Goal: Task Accomplishment & Management: Manage account settings

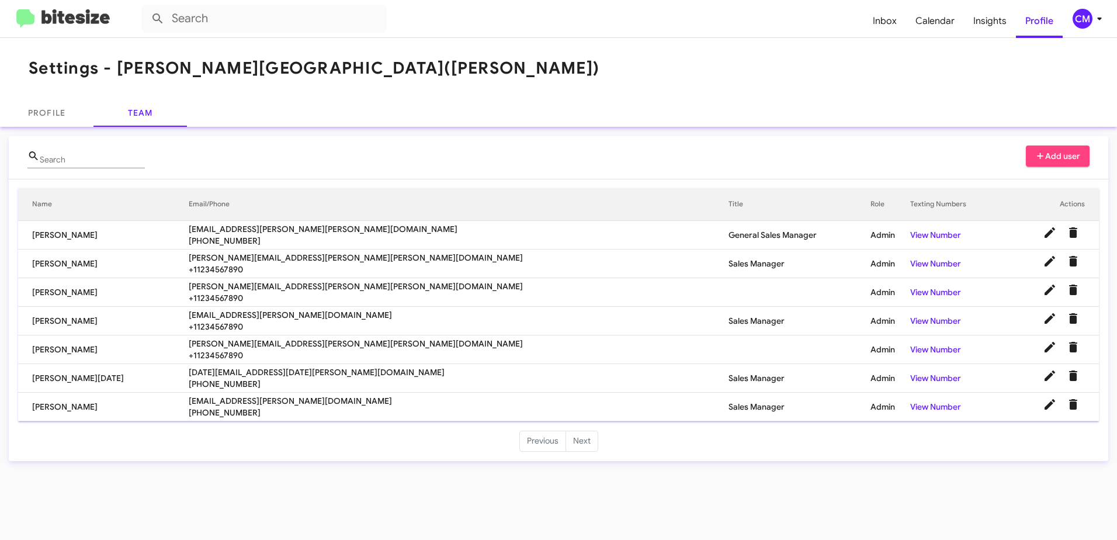
click at [72, 20] on img at bounding box center [62, 18] width 93 height 19
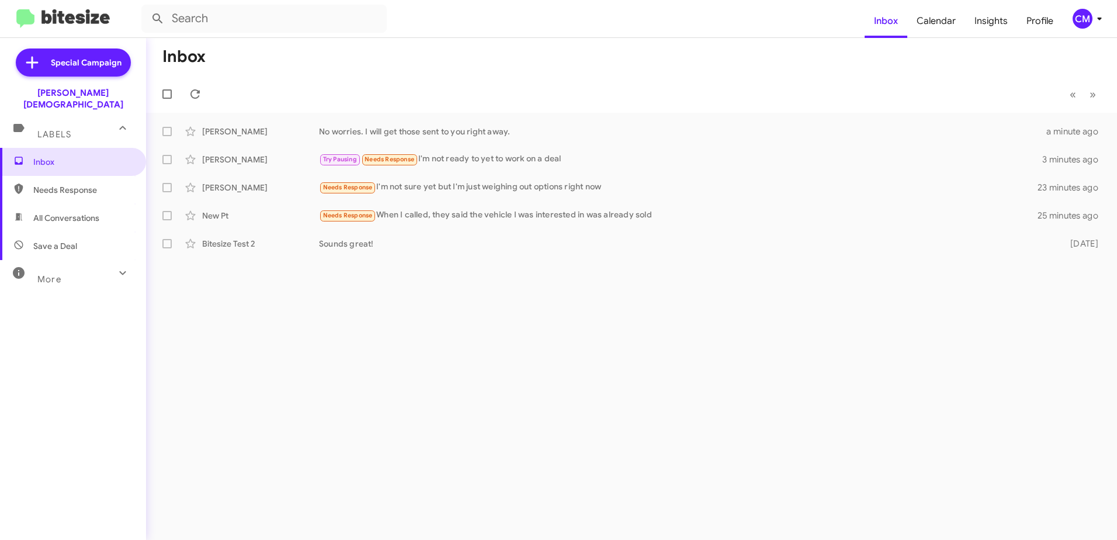
click at [69, 184] on span "Needs Response" at bounding box center [82, 190] width 99 height 12
type input "in:needs-response"
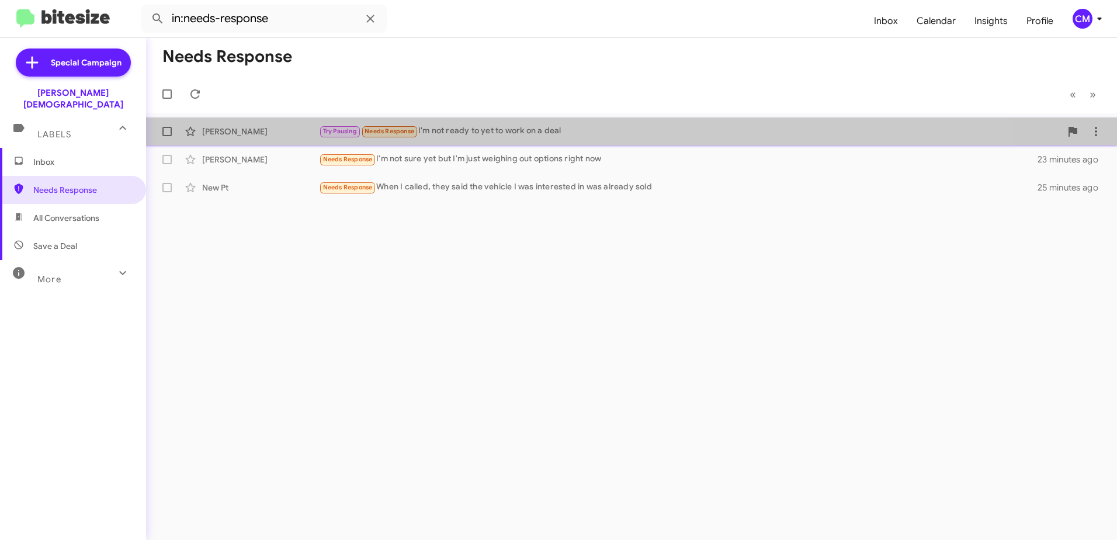
click at [471, 125] on div "Try Pausing Needs Response I'm not ready to yet to work on a deal" at bounding box center [690, 130] width 742 height 13
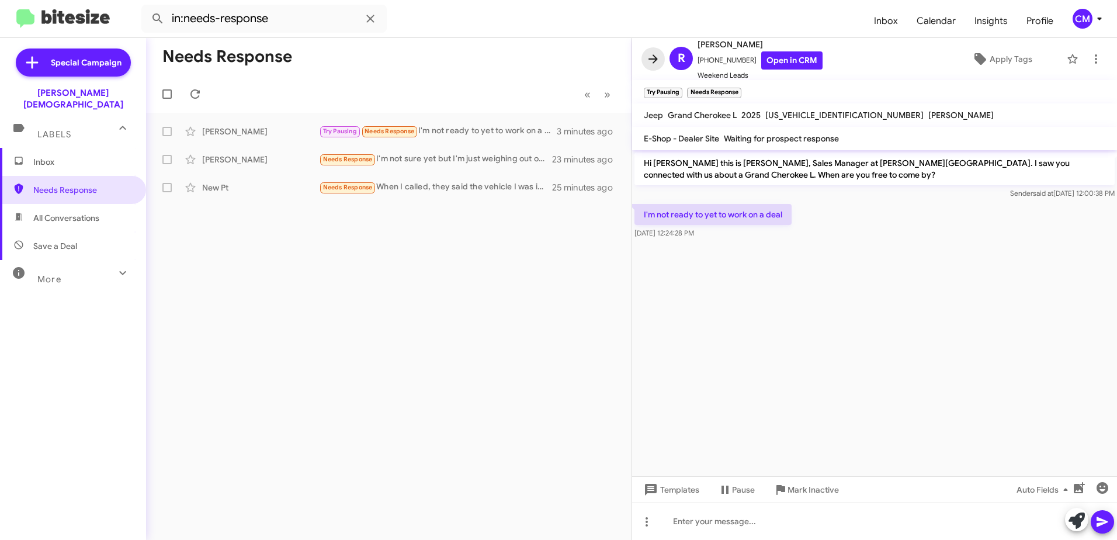
click at [656, 56] on icon at bounding box center [653, 59] width 14 height 14
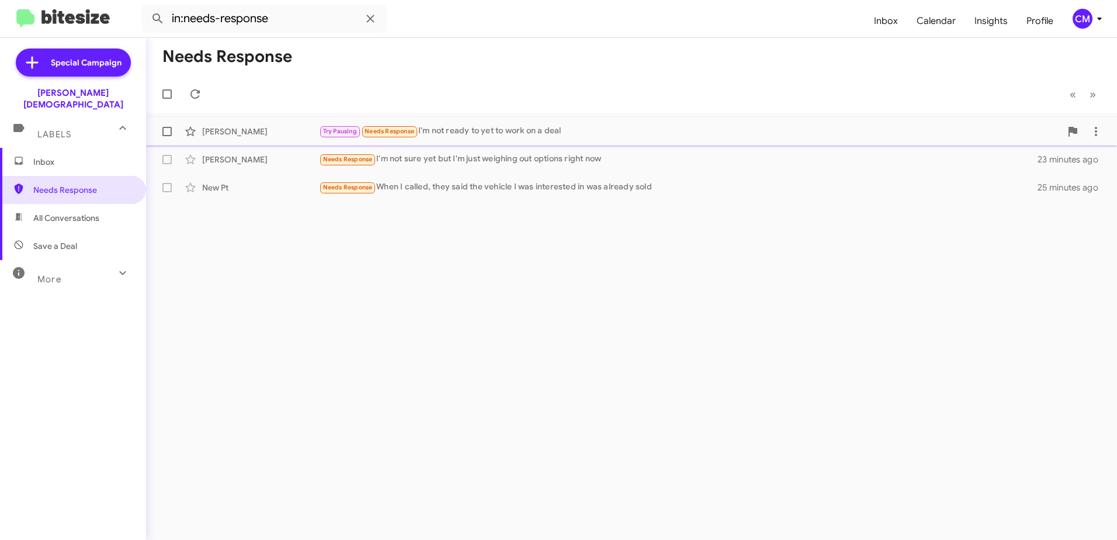
click at [471, 127] on div "Try Pausing Needs Response I'm not ready to yet to work on a deal" at bounding box center [690, 130] width 742 height 13
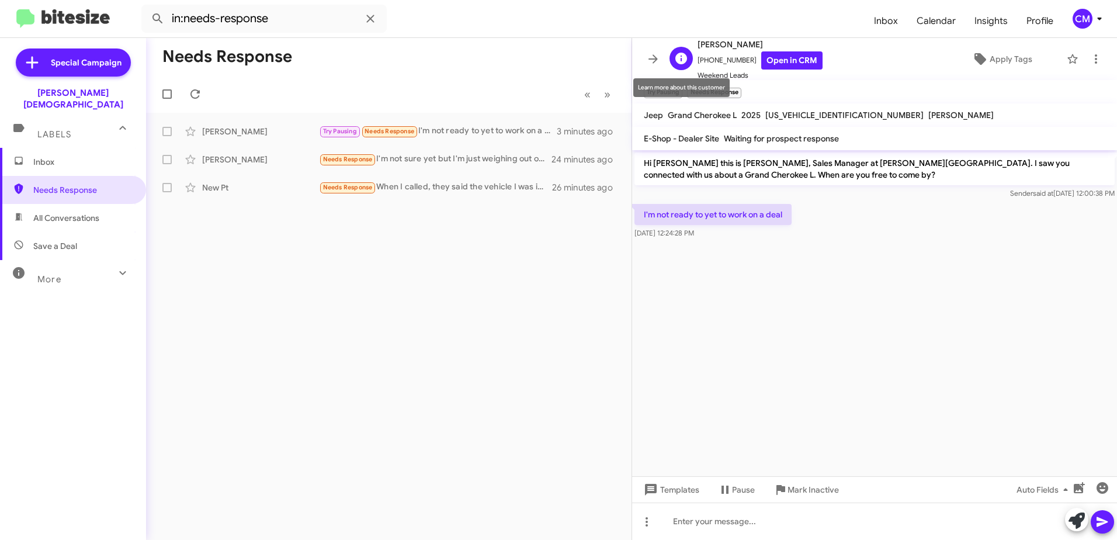
click at [680, 55] on icon at bounding box center [681, 59] width 12 height 12
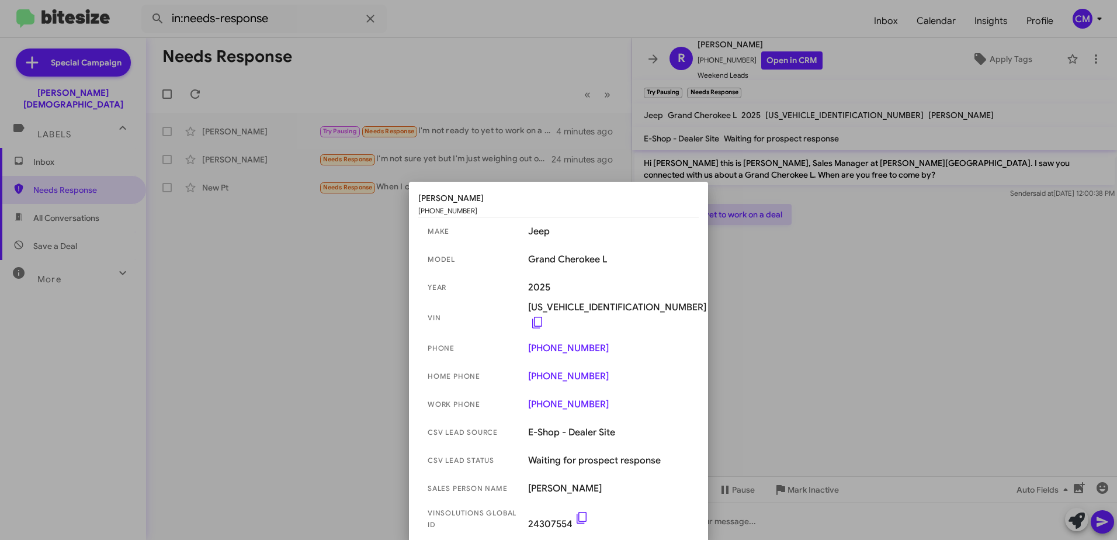
click at [259, 324] on div at bounding box center [558, 270] width 1117 height 540
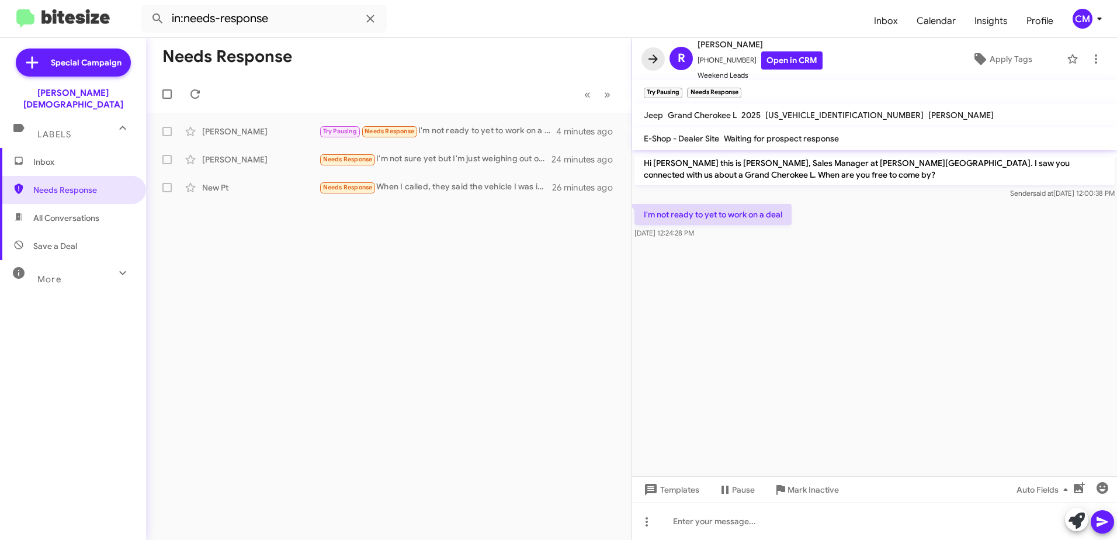
click at [652, 58] on icon at bounding box center [653, 59] width 14 height 14
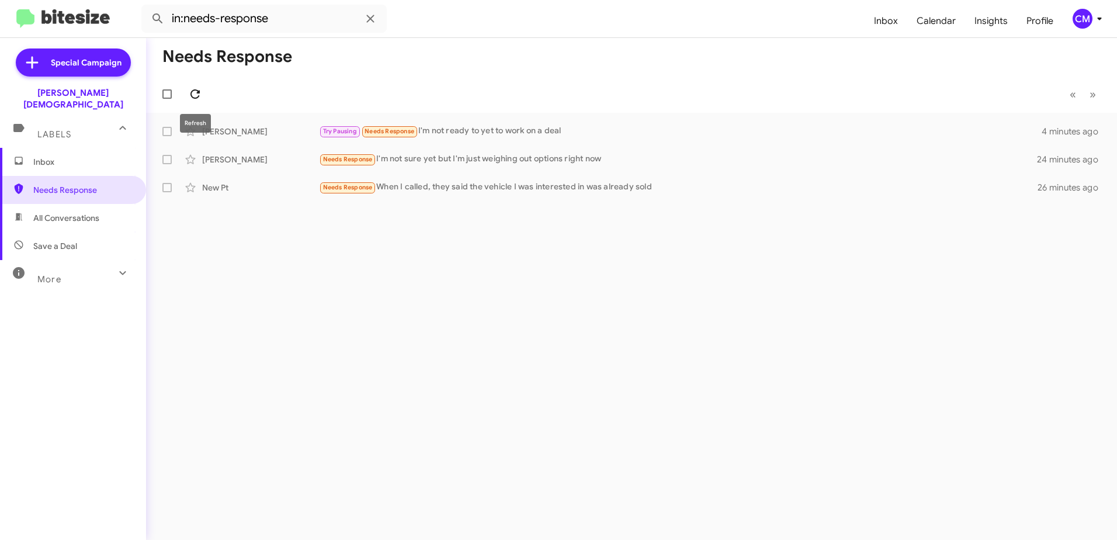
click at [197, 88] on icon at bounding box center [195, 94] width 14 height 14
click at [478, 127] on div "Try Pausing Needs Response I'm not ready to yet to work on a deal" at bounding box center [690, 130] width 742 height 13
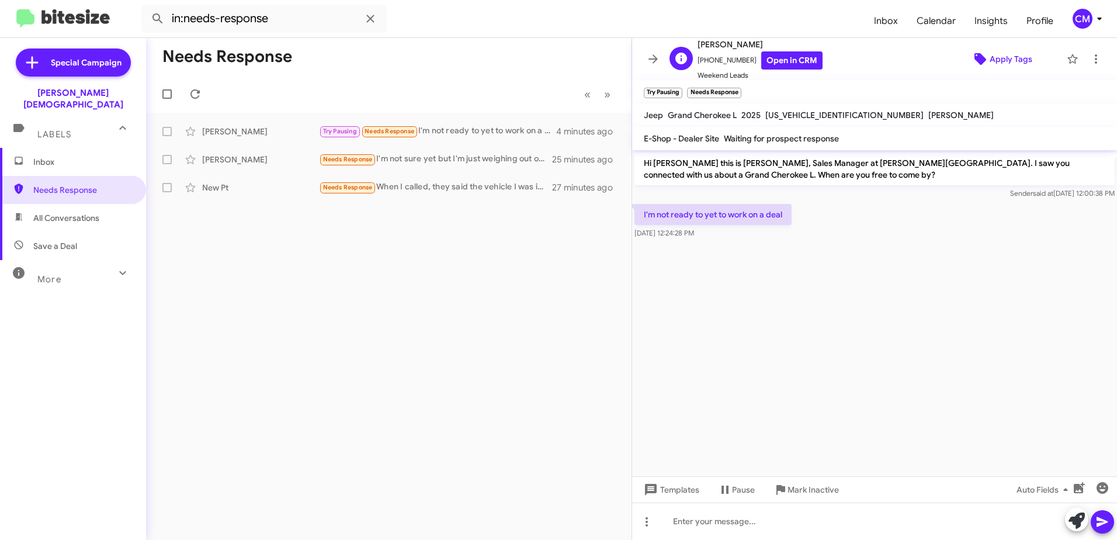
click at [996, 55] on span "Apply Tags" at bounding box center [1010, 58] width 43 height 21
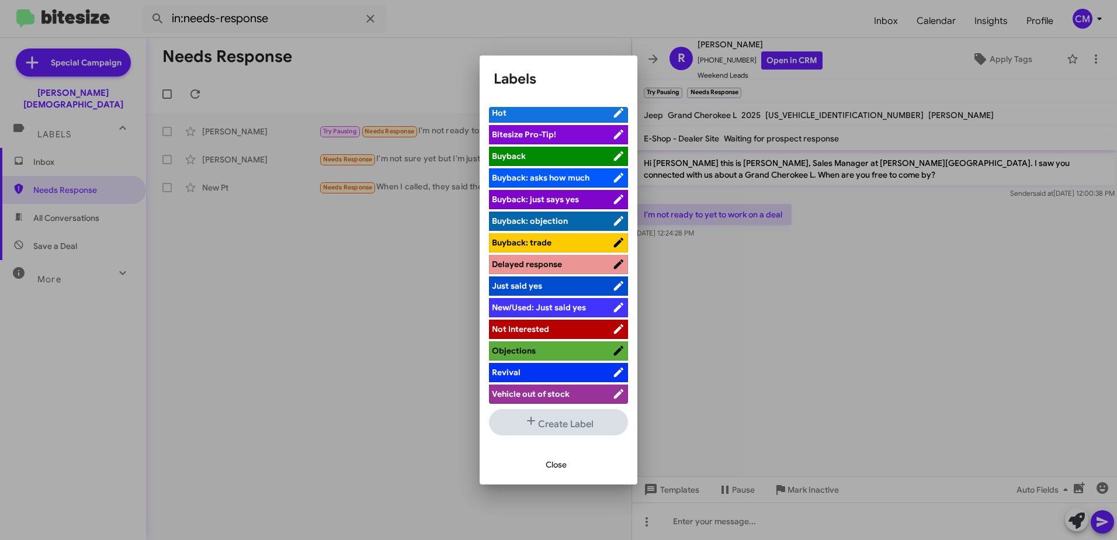
scroll to position [6, 0]
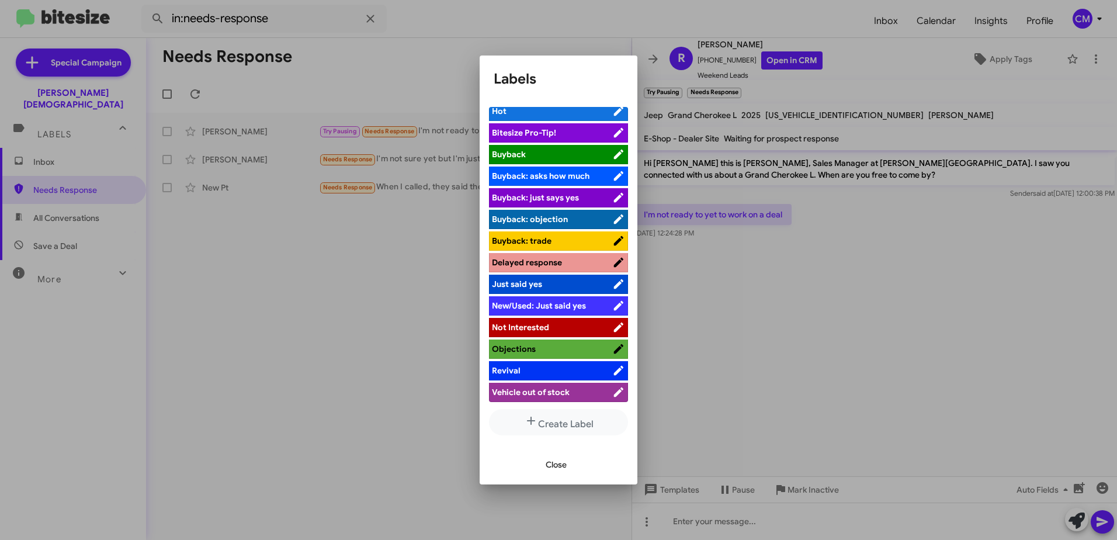
click at [557, 463] on span "Close" at bounding box center [555, 464] width 21 height 21
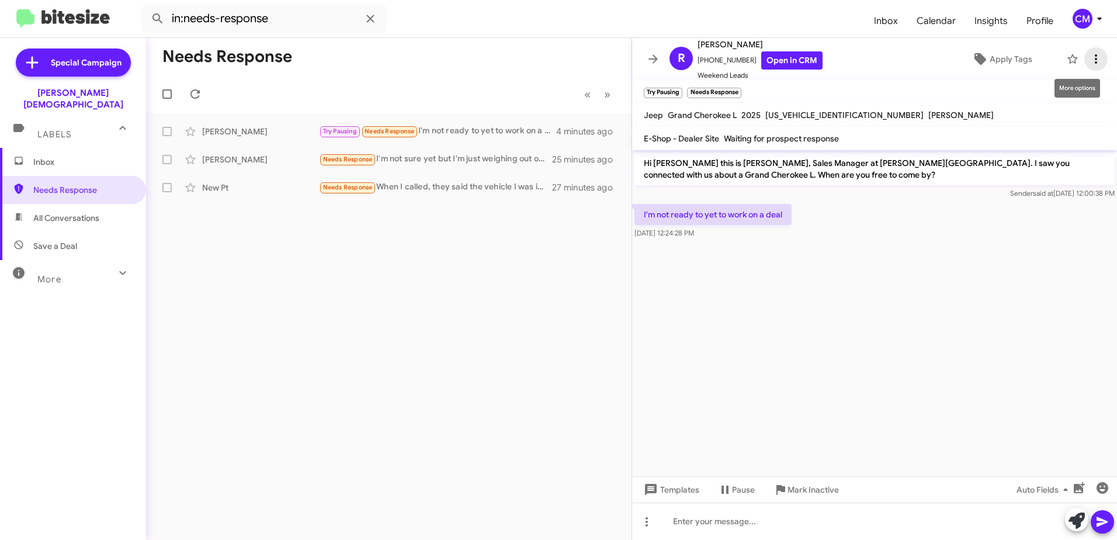
click at [1094, 55] on icon at bounding box center [1095, 58] width 2 height 9
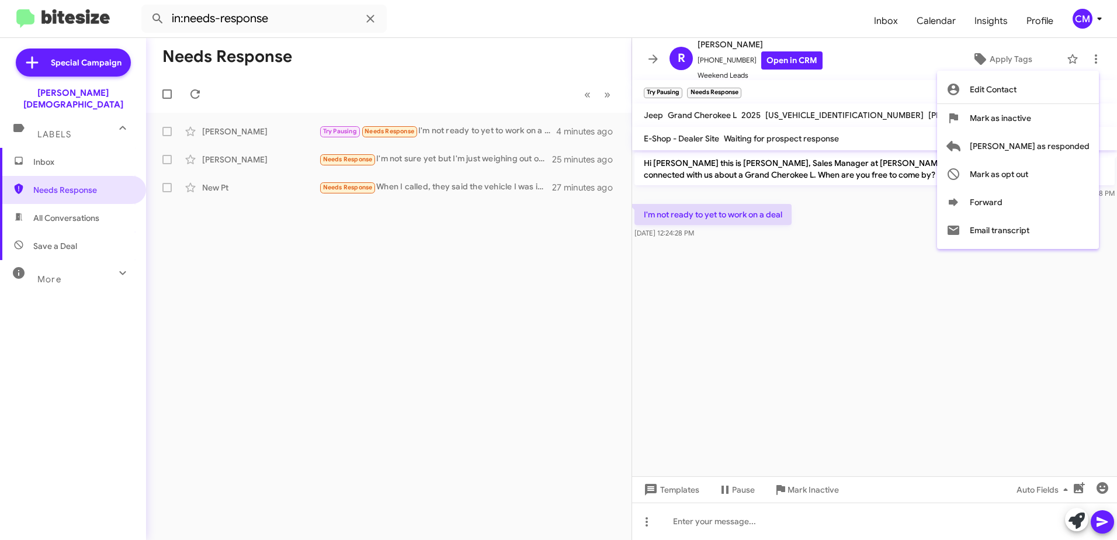
click at [892, 263] on div at bounding box center [558, 270] width 1117 height 540
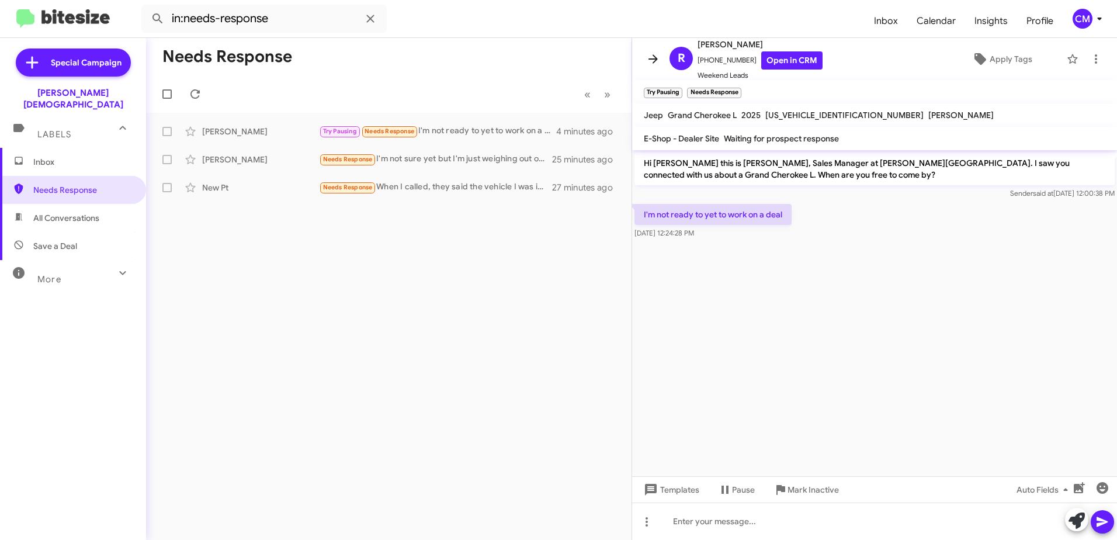
click at [651, 58] on icon at bounding box center [653, 59] width 14 height 14
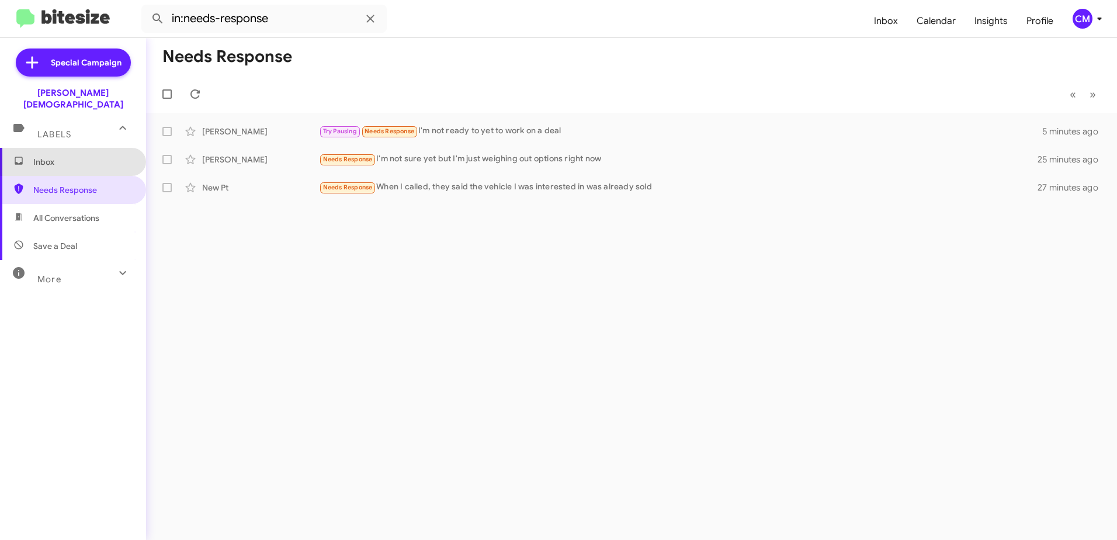
click at [77, 156] on span "Inbox" at bounding box center [82, 162] width 99 height 12
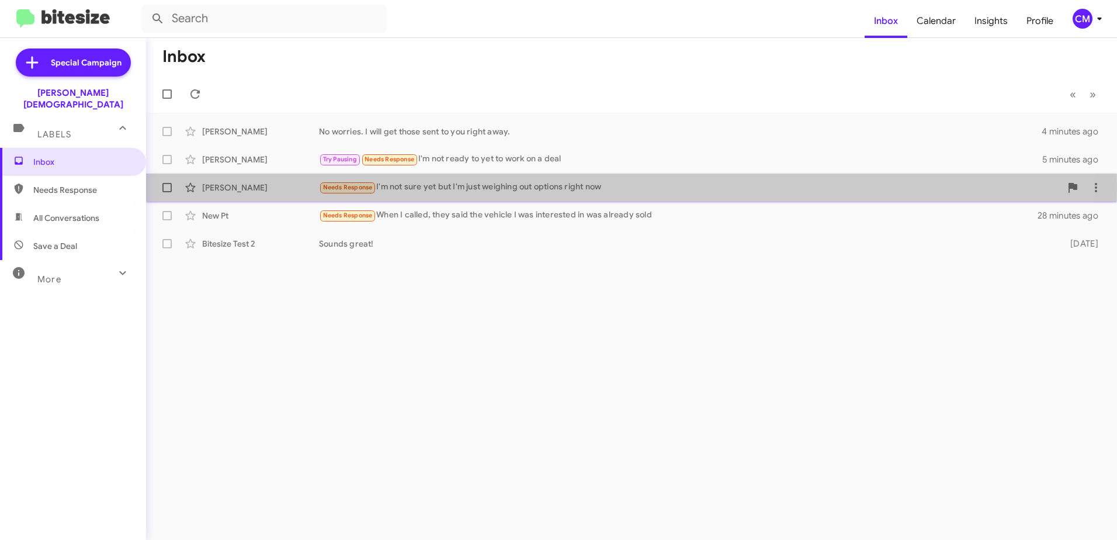
click at [438, 187] on div "Needs Response I'm not sure yet but I'm just weighing out options right now" at bounding box center [690, 186] width 742 height 13
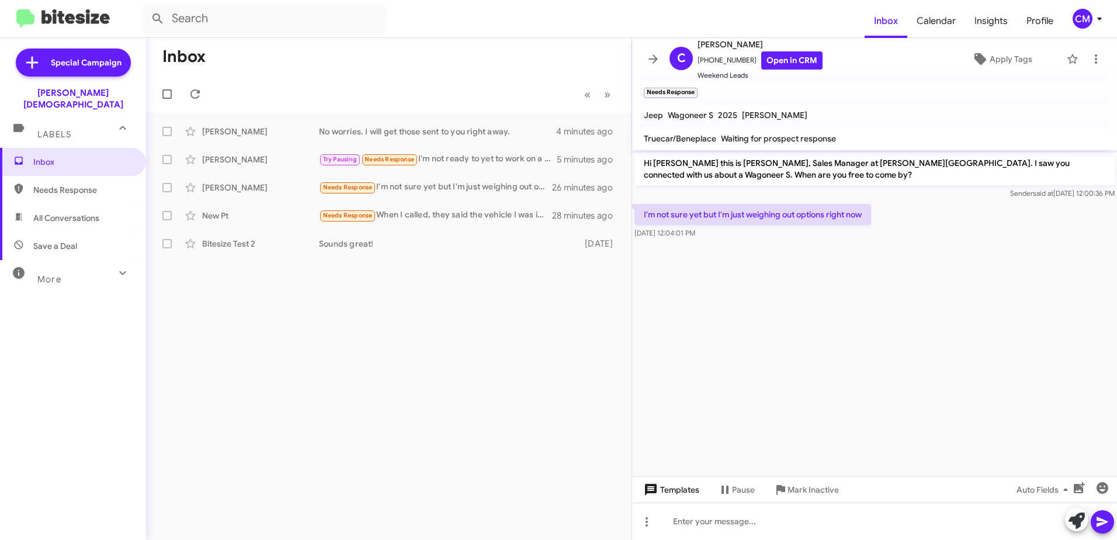
click at [675, 492] on span "Templates" at bounding box center [670, 489] width 58 height 21
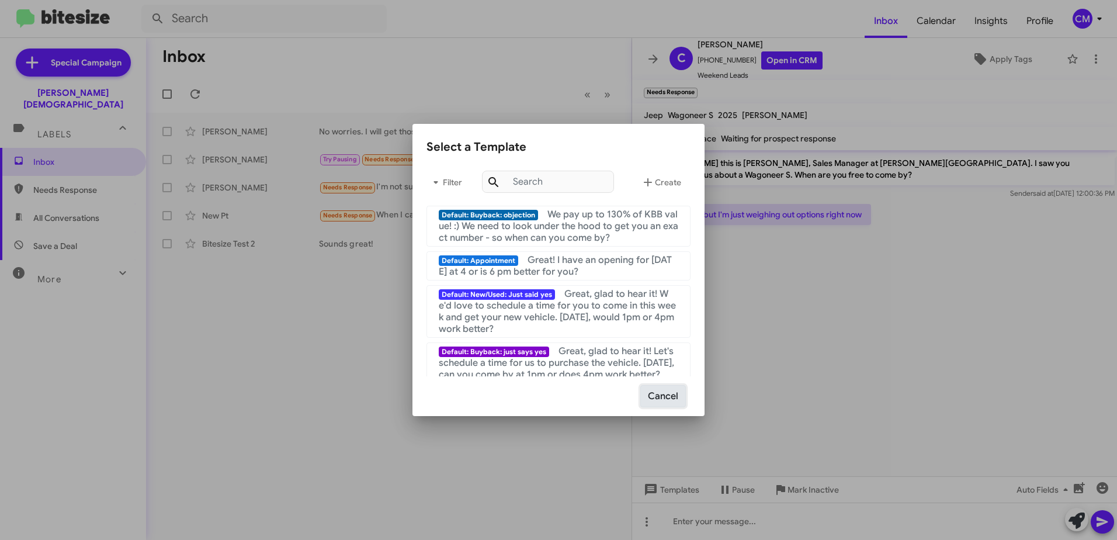
click at [666, 398] on button "Cancel" at bounding box center [663, 396] width 46 height 22
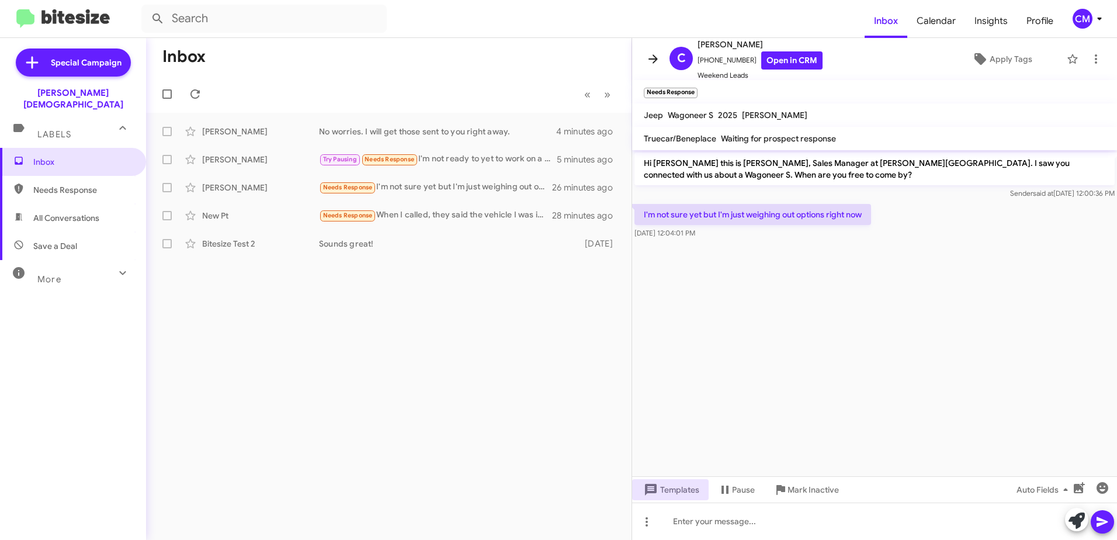
click at [652, 65] on icon at bounding box center [653, 59] width 14 height 14
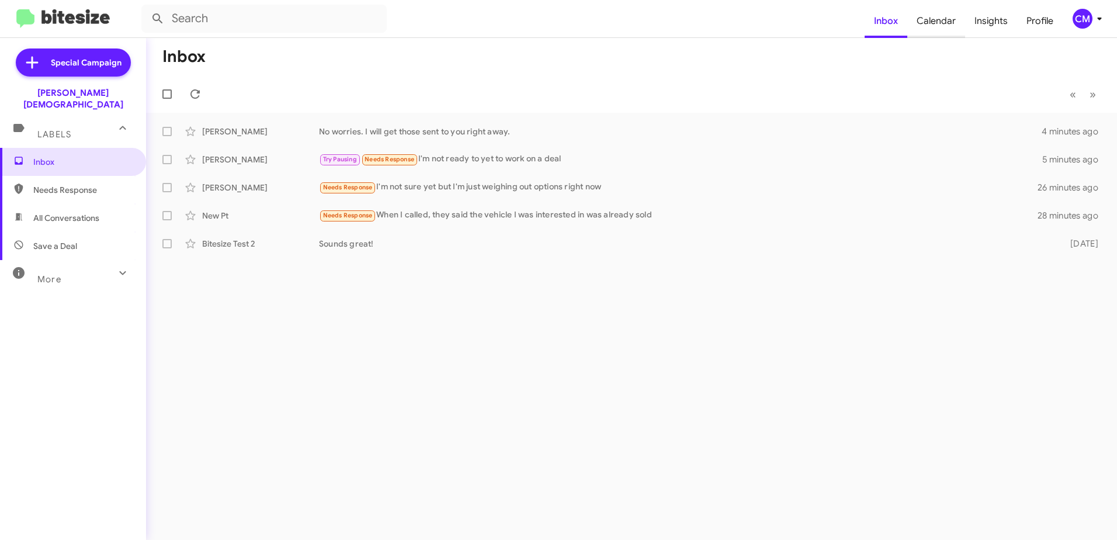
click at [948, 20] on span "Calendar" at bounding box center [936, 21] width 58 height 34
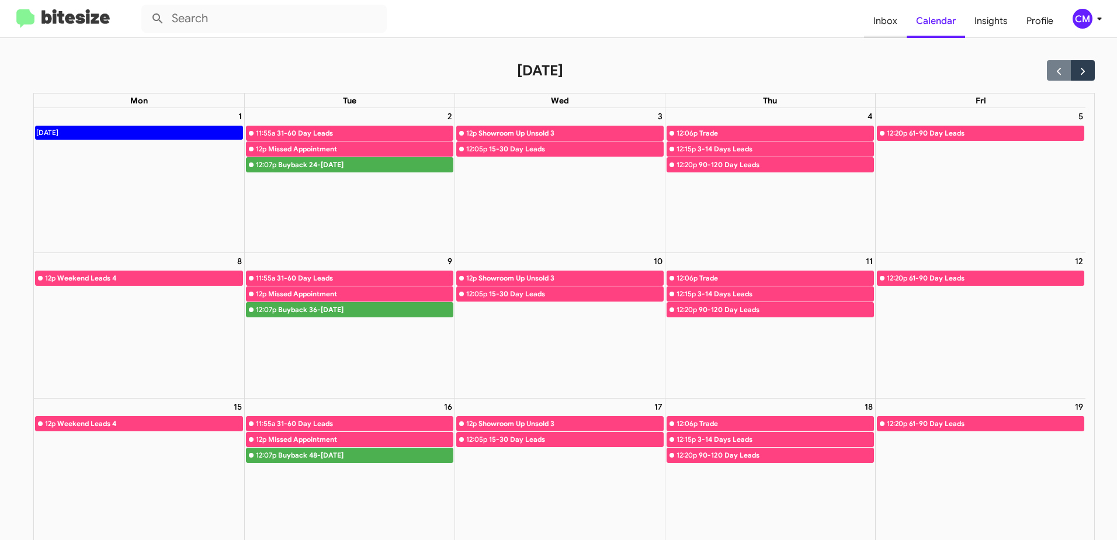
click at [890, 20] on span "Inbox" at bounding box center [885, 21] width 43 height 34
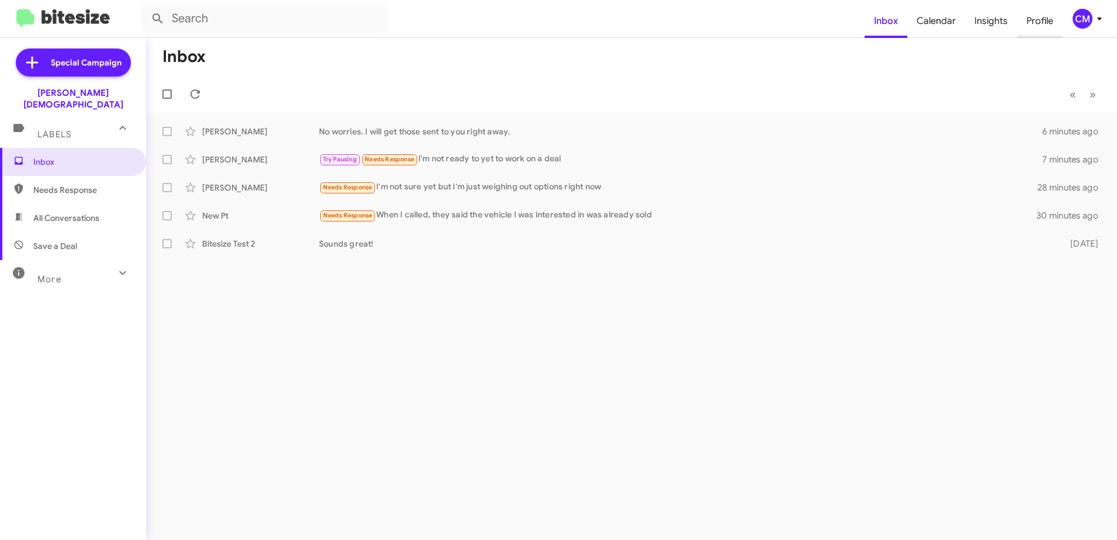
click at [1042, 24] on span "Profile" at bounding box center [1040, 21] width 46 height 34
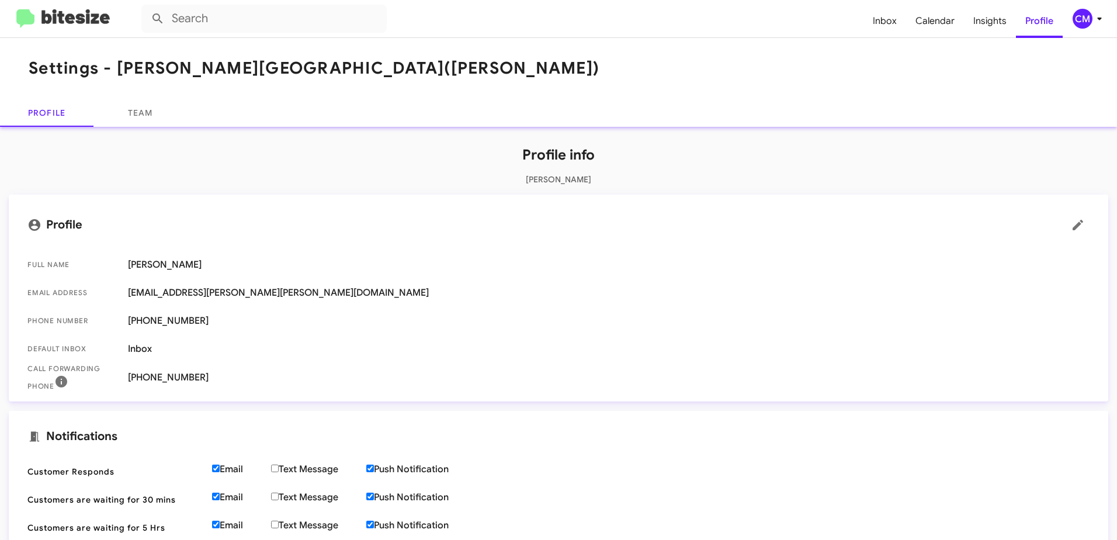
click at [74, 20] on img at bounding box center [62, 18] width 93 height 19
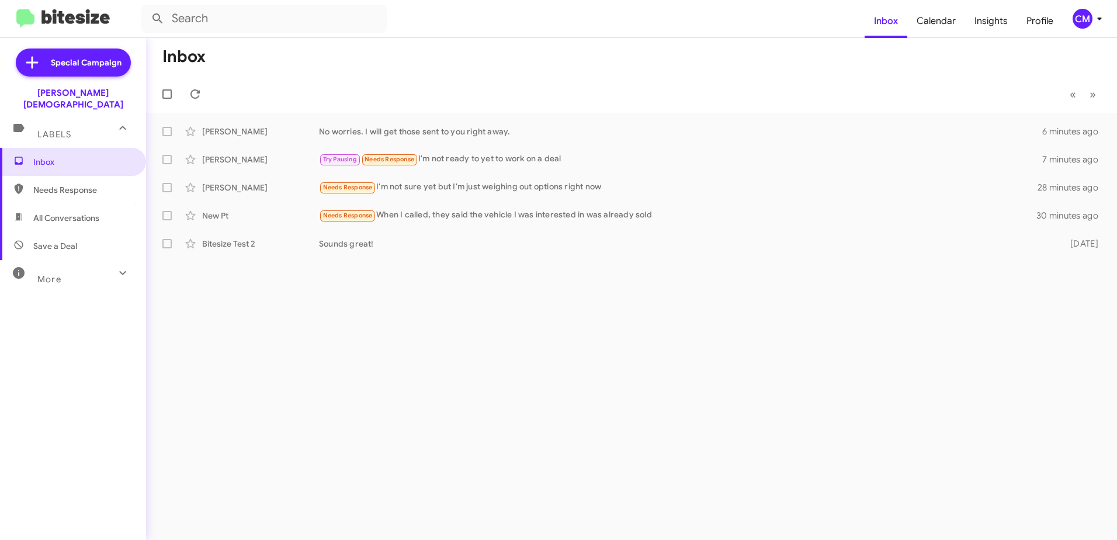
click at [1076, 17] on div "CM" at bounding box center [1082, 19] width 20 height 20
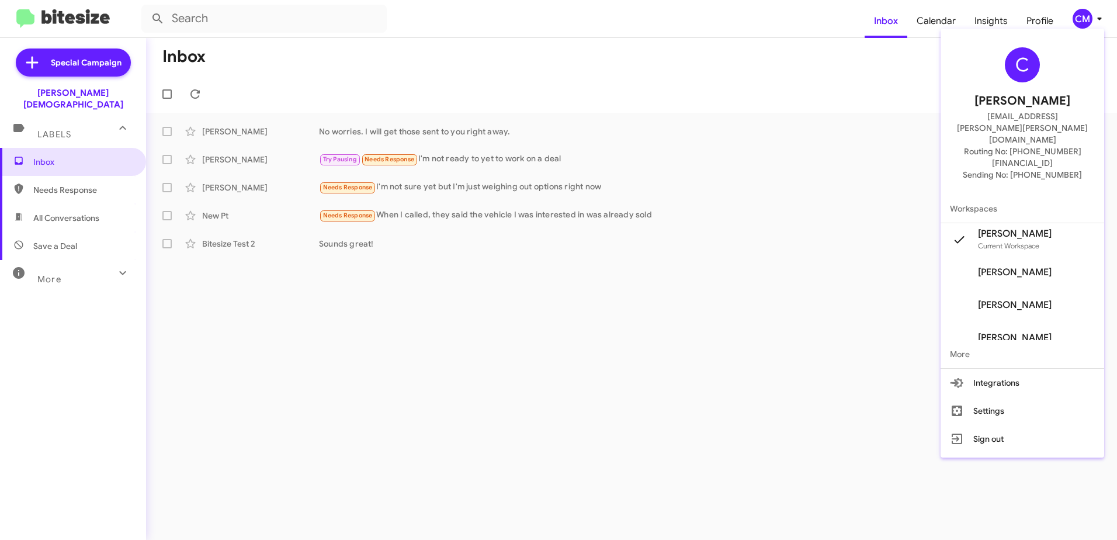
click at [861, 329] on div at bounding box center [558, 270] width 1117 height 540
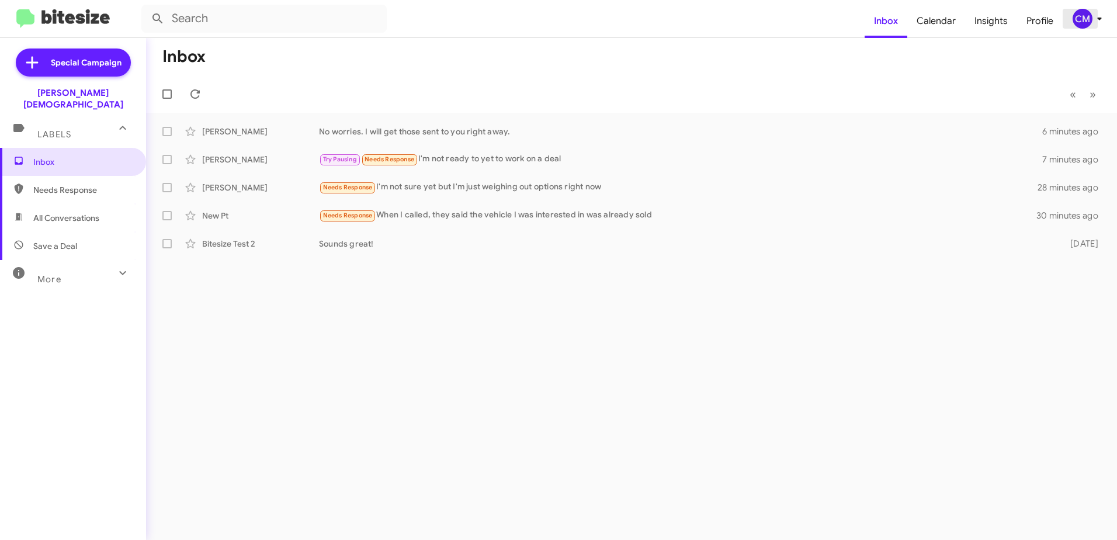
click at [1085, 18] on div "CM" at bounding box center [1082, 19] width 20 height 20
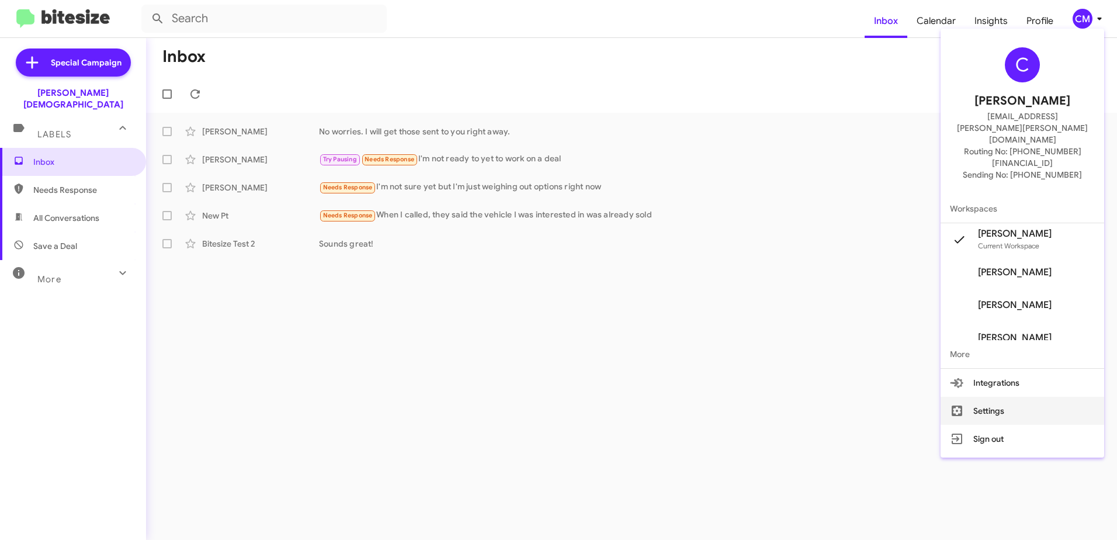
click at [995, 397] on button "Settings" at bounding box center [1022, 411] width 164 height 28
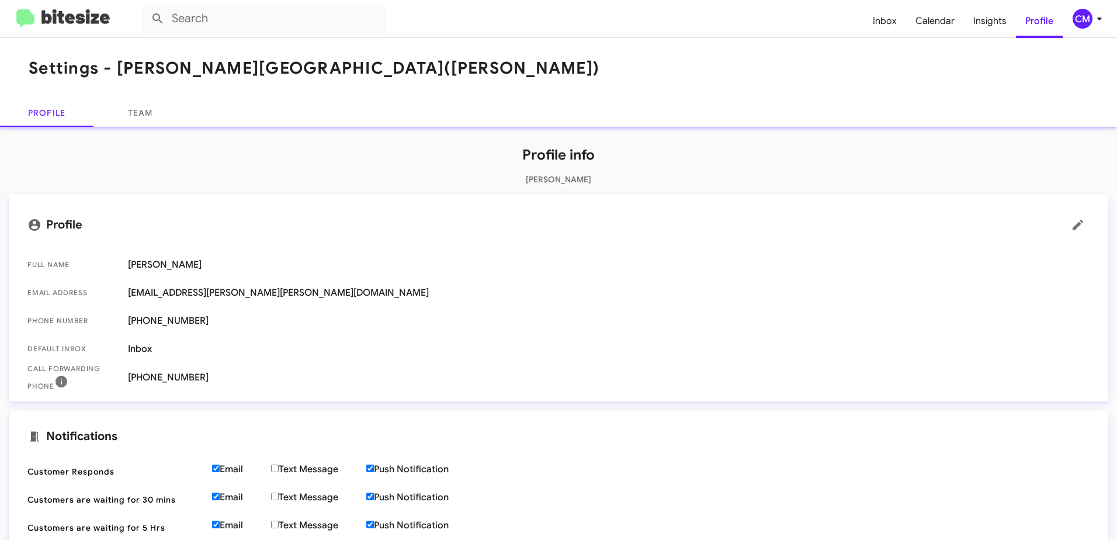
scroll to position [266, 0]
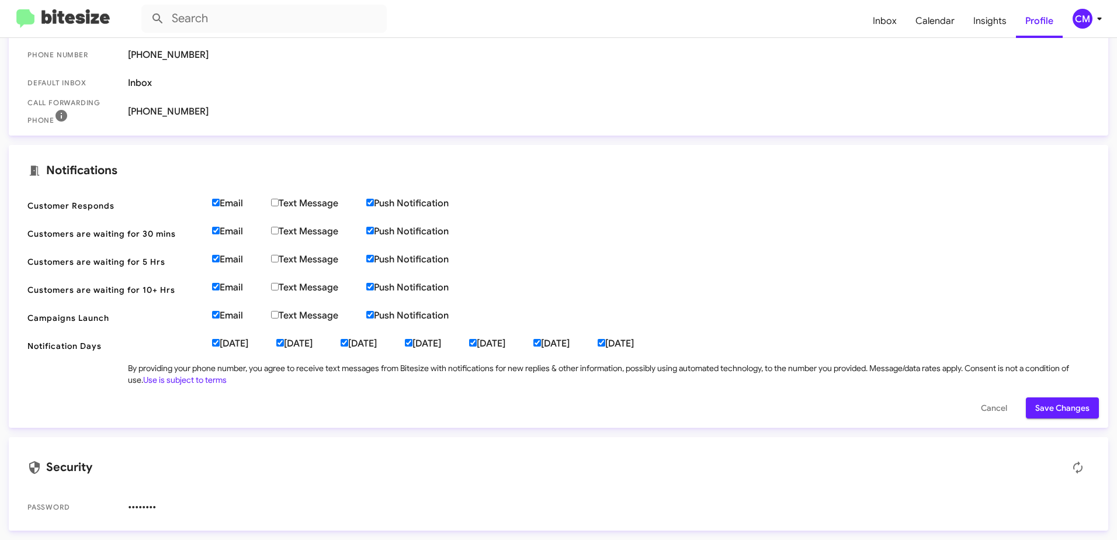
click at [221, 204] on label "Email" at bounding box center [241, 203] width 59 height 12
click at [220, 204] on input "Email" at bounding box center [216, 203] width 8 height 8
checkbox input "false"
click at [218, 230] on input "Email" at bounding box center [216, 231] width 8 height 8
checkbox input "false"
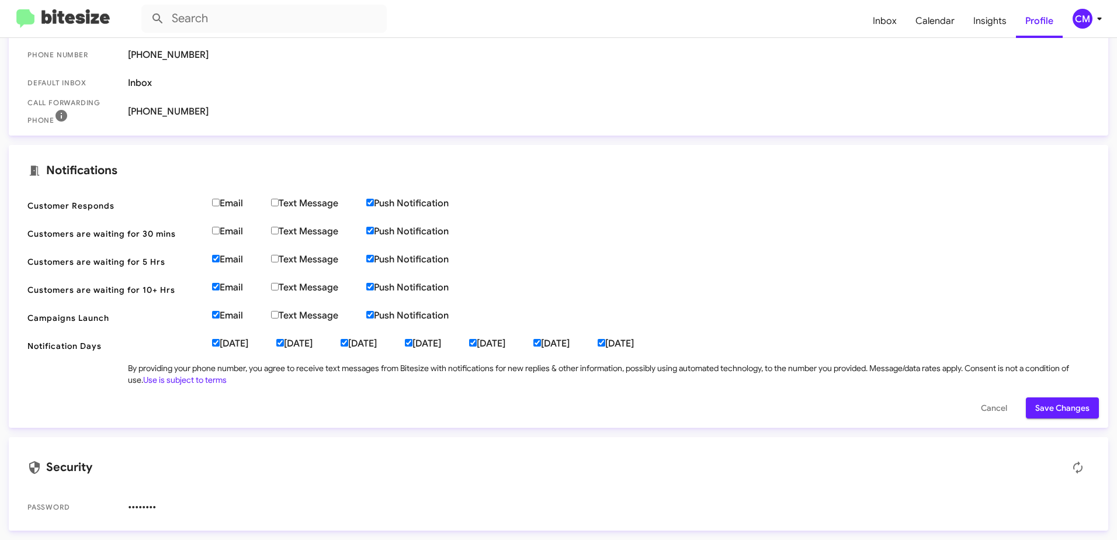
click at [216, 256] on input "Email" at bounding box center [216, 259] width 8 height 8
checkbox input "false"
click at [218, 286] on input "Email" at bounding box center [216, 287] width 8 height 8
checkbox input "false"
click at [215, 315] on input "Email" at bounding box center [216, 315] width 8 height 8
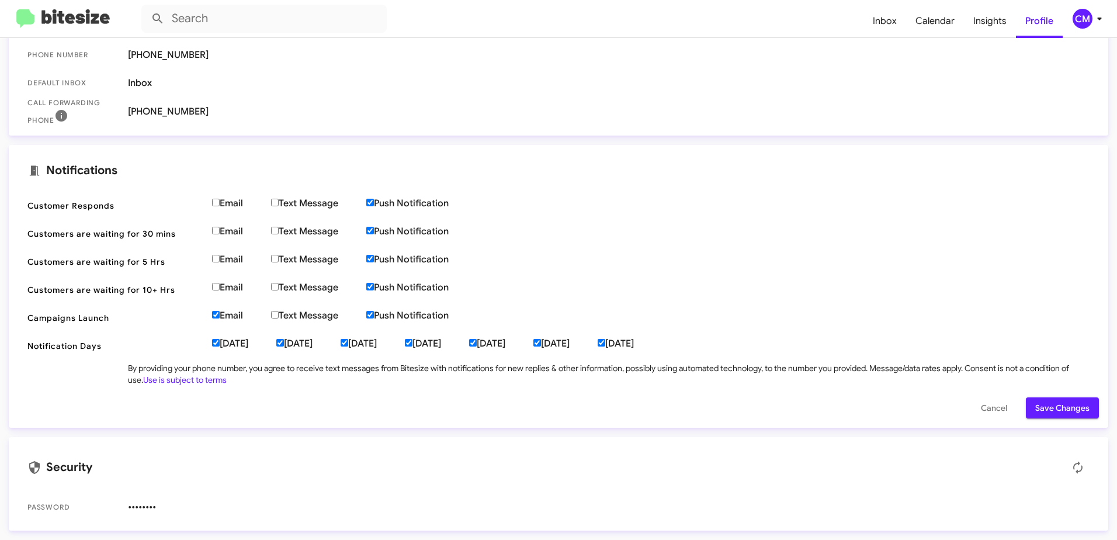
checkbox input "false"
click at [1059, 409] on span "Save Changes" at bounding box center [1062, 407] width 54 height 21
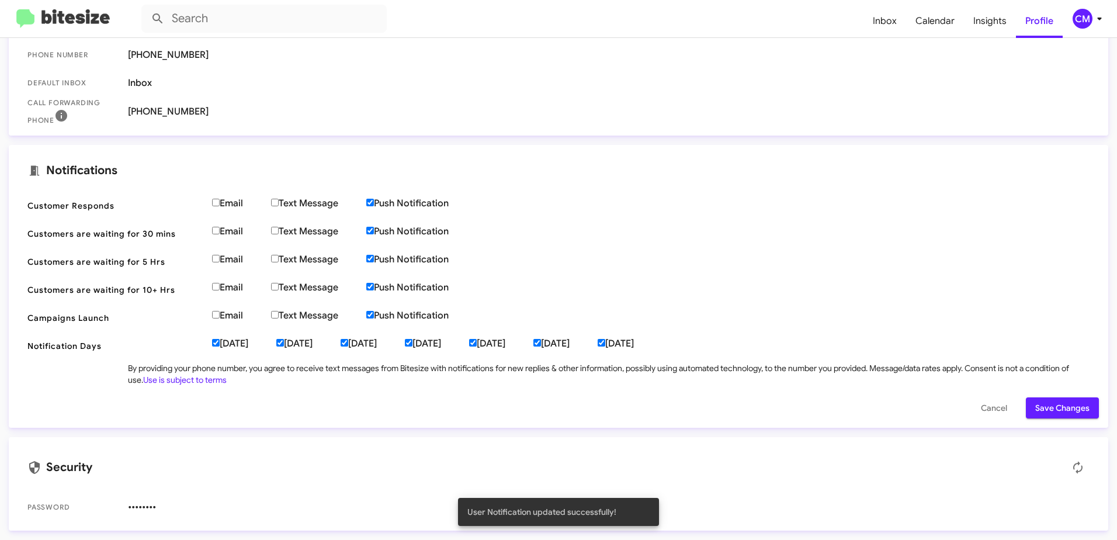
scroll to position [0, 0]
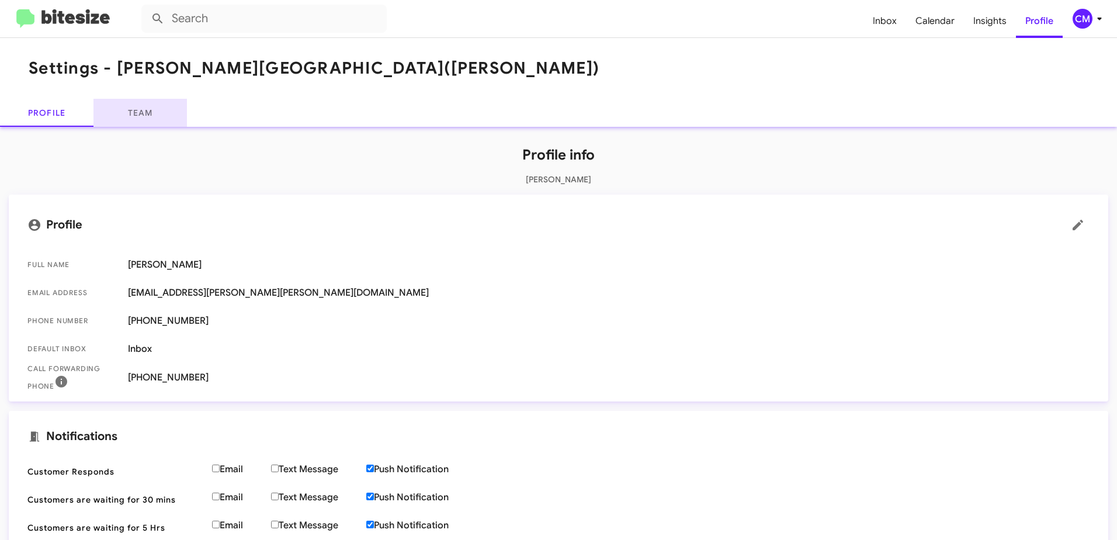
click at [124, 117] on link "Team" at bounding box center [139, 113] width 93 height 28
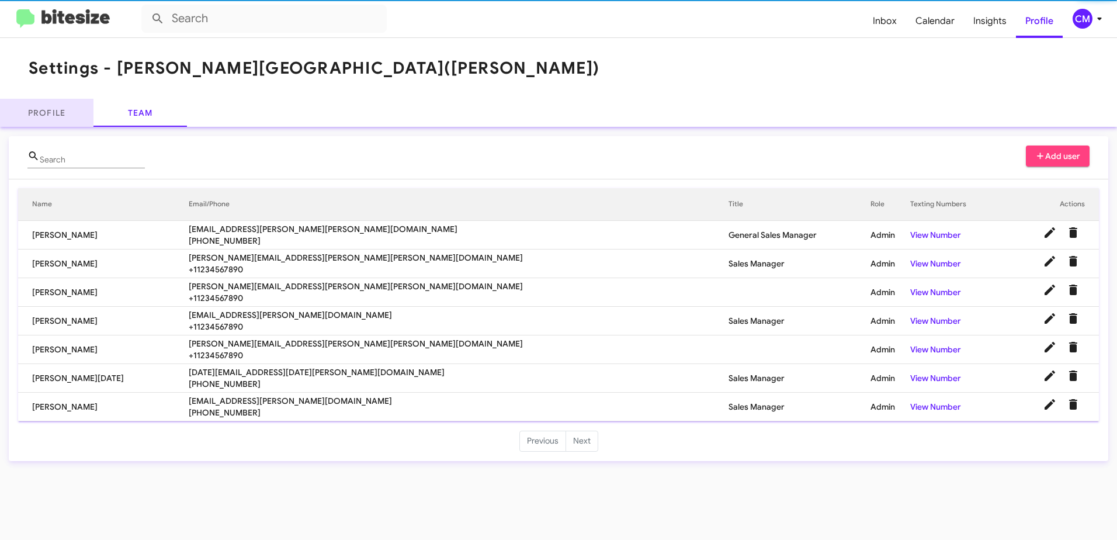
click at [60, 114] on link "Profile" at bounding box center [46, 113] width 93 height 28
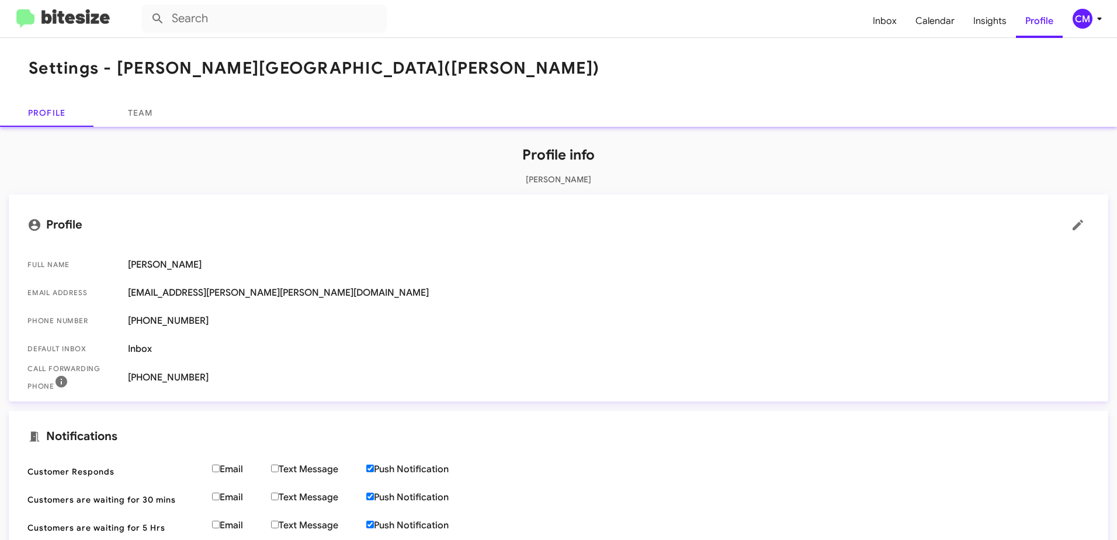
click at [83, 18] on img at bounding box center [62, 18] width 93 height 19
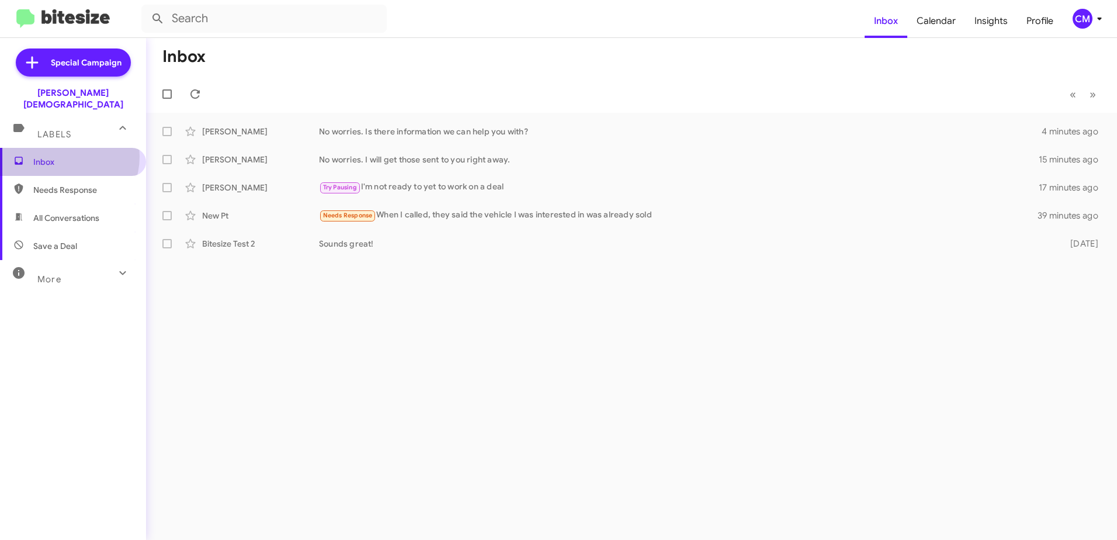
click at [62, 156] on span "Inbox" at bounding box center [82, 162] width 99 height 12
click at [74, 213] on span "All Conversations" at bounding box center [73, 218] width 146 height 28
type input "in:all-conversations"
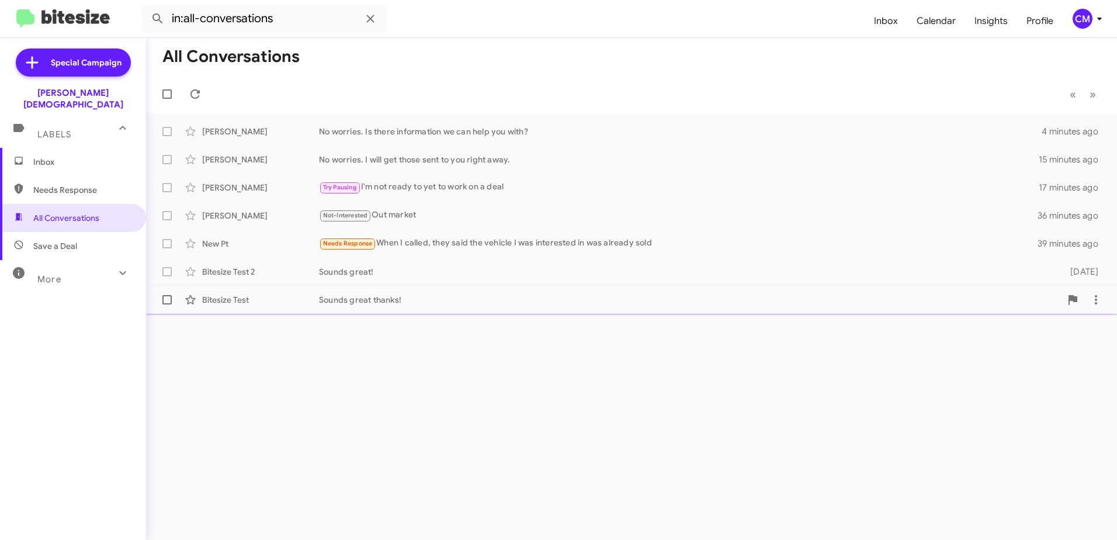
click at [367, 299] on div "Sounds great thanks!" at bounding box center [690, 300] width 742 height 12
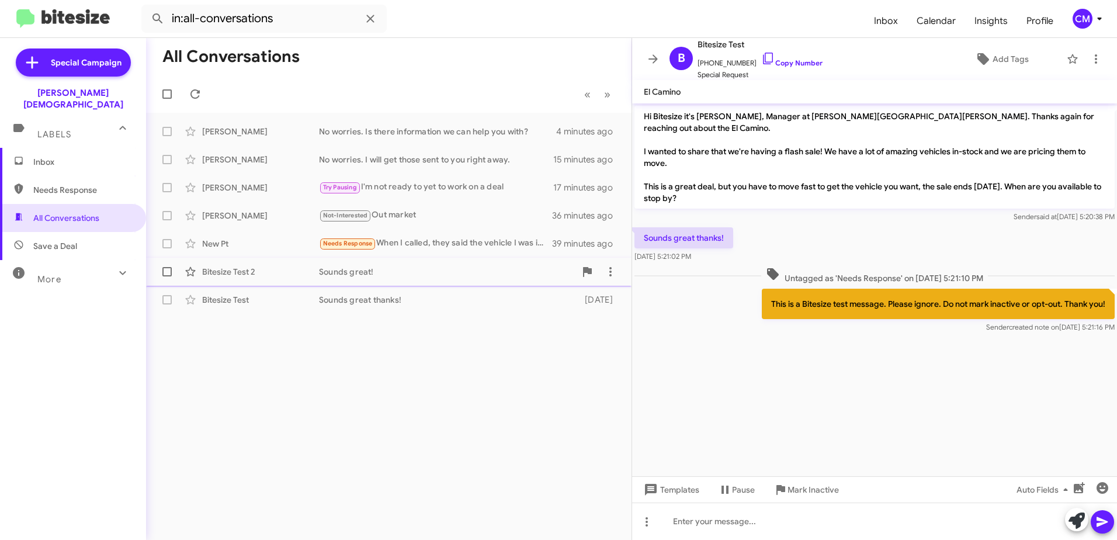
click at [413, 269] on div "Sounds great!" at bounding box center [447, 272] width 256 height 12
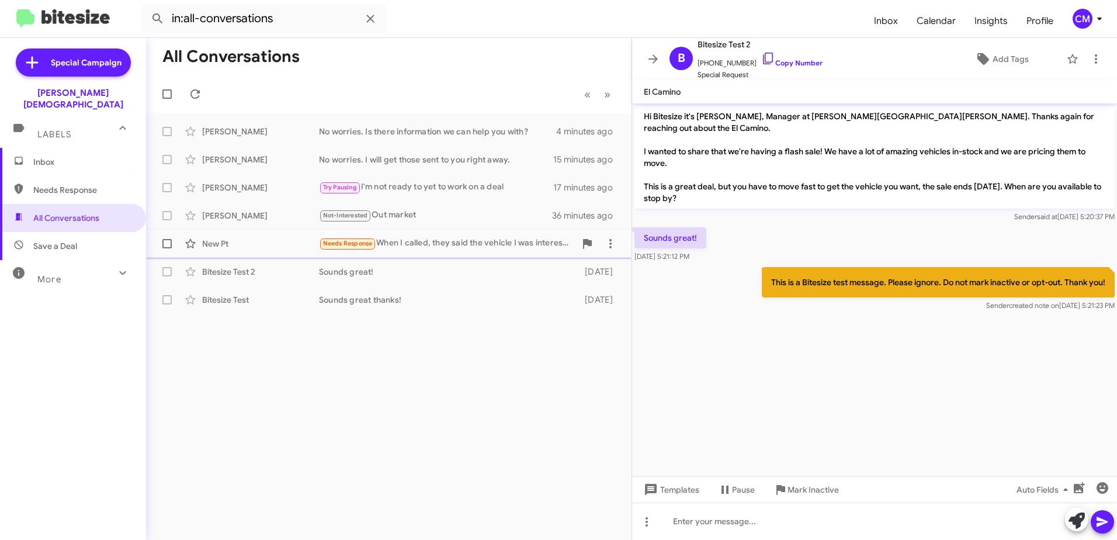
click at [409, 237] on div "Needs Response When I called, they said the vehicle I was interested in was alr…" at bounding box center [447, 243] width 256 height 13
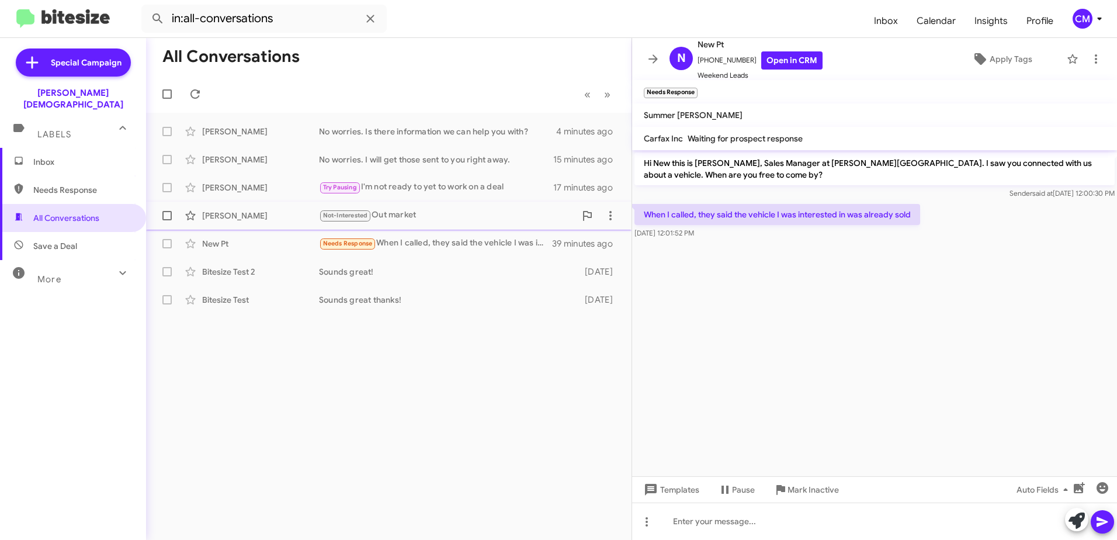
click at [419, 216] on div "Not-Interested Out market" at bounding box center [447, 214] width 256 height 13
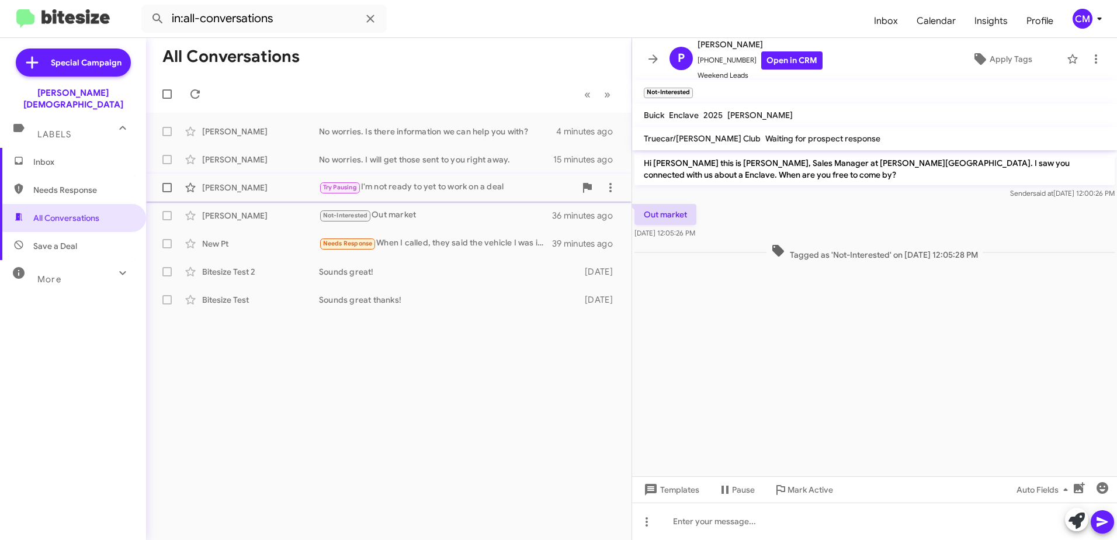
click at [405, 186] on div "Try Pausing I'm not ready to yet to work on a deal" at bounding box center [447, 186] width 256 height 13
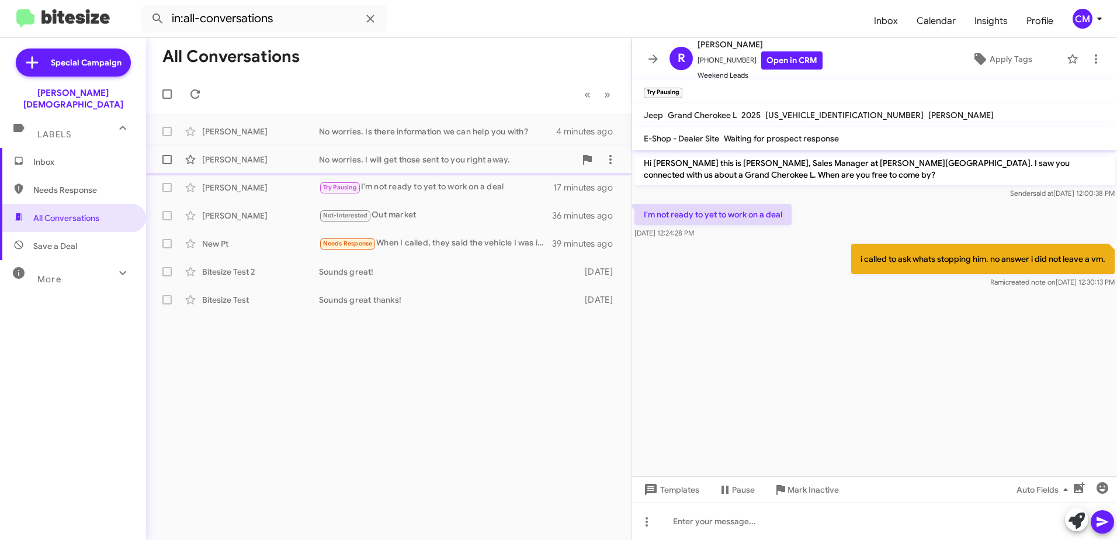
click at [405, 166] on div "Michael Biratsis No worries. I will get those sent to you right away. 15 minute…" at bounding box center [388, 159] width 467 height 23
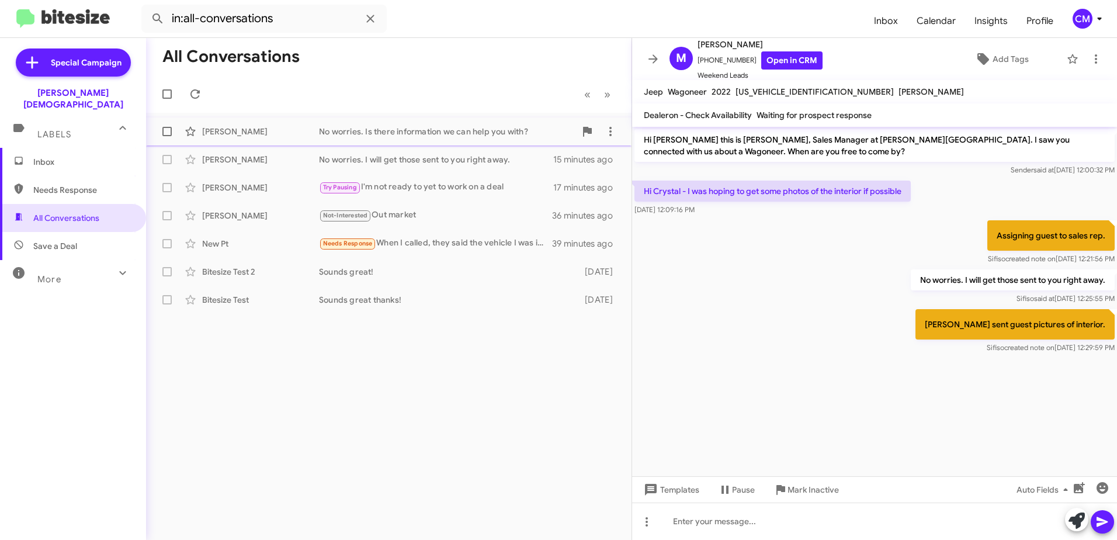
click at [383, 135] on div "No worries. Is there information we can help you with?" at bounding box center [447, 132] width 256 height 12
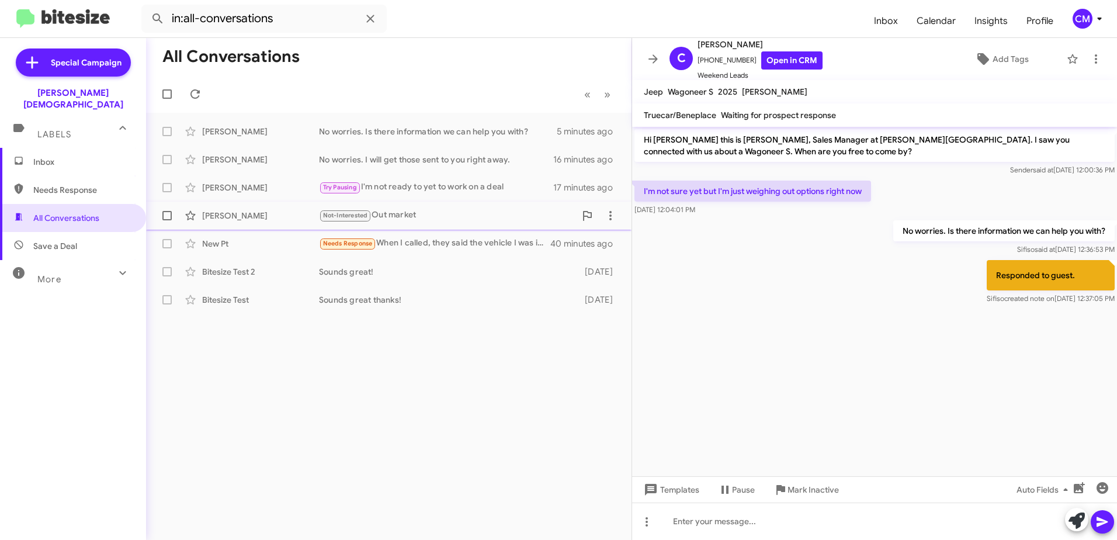
click at [397, 218] on div "Not-Interested Out market" at bounding box center [447, 214] width 256 height 13
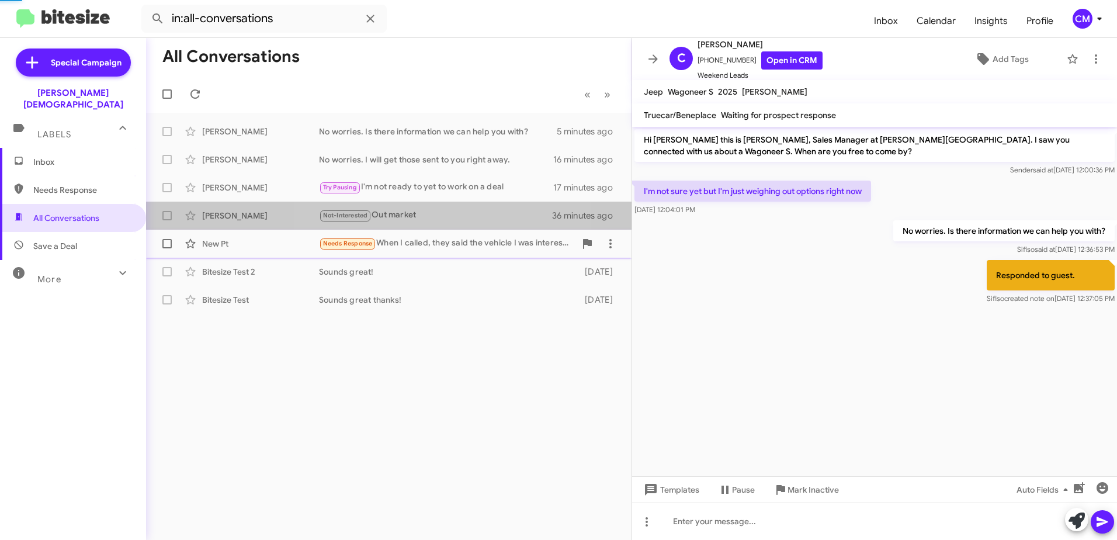
click at [399, 243] on div "Needs Response When I called, they said the vehicle I was interested in was alr…" at bounding box center [447, 243] width 256 height 13
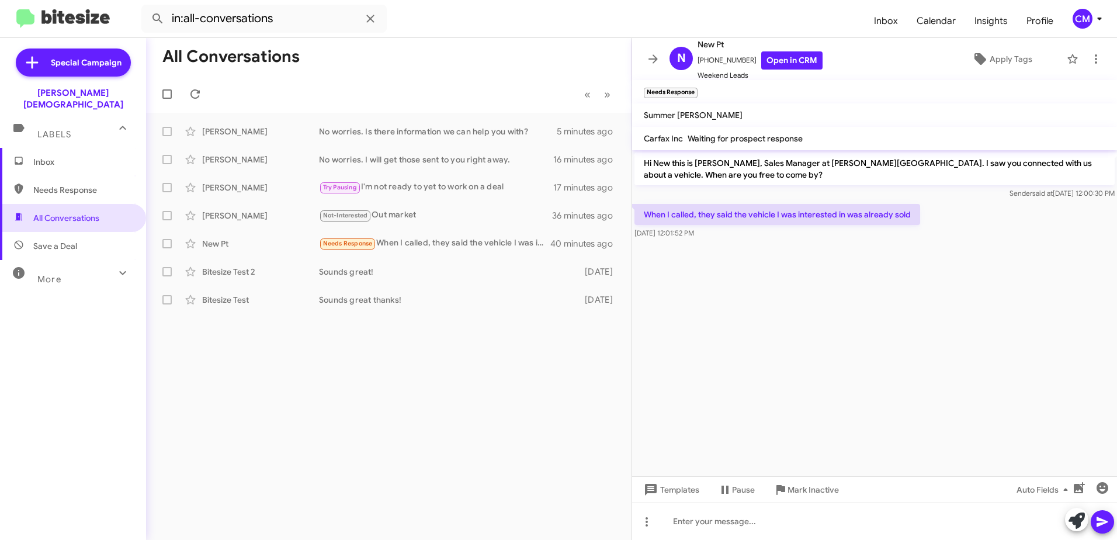
drag, startPoint x: 646, startPoint y: 214, endPoint x: 923, endPoint y: 223, distance: 277.6
click at [923, 223] on div "When I called, they said the vehicle I was interested in was already sold Sep 2…" at bounding box center [874, 221] width 485 height 40
click at [769, 63] on link "Open in CRM" at bounding box center [791, 60] width 61 height 18
click at [45, 156] on span "Inbox" at bounding box center [82, 162] width 99 height 12
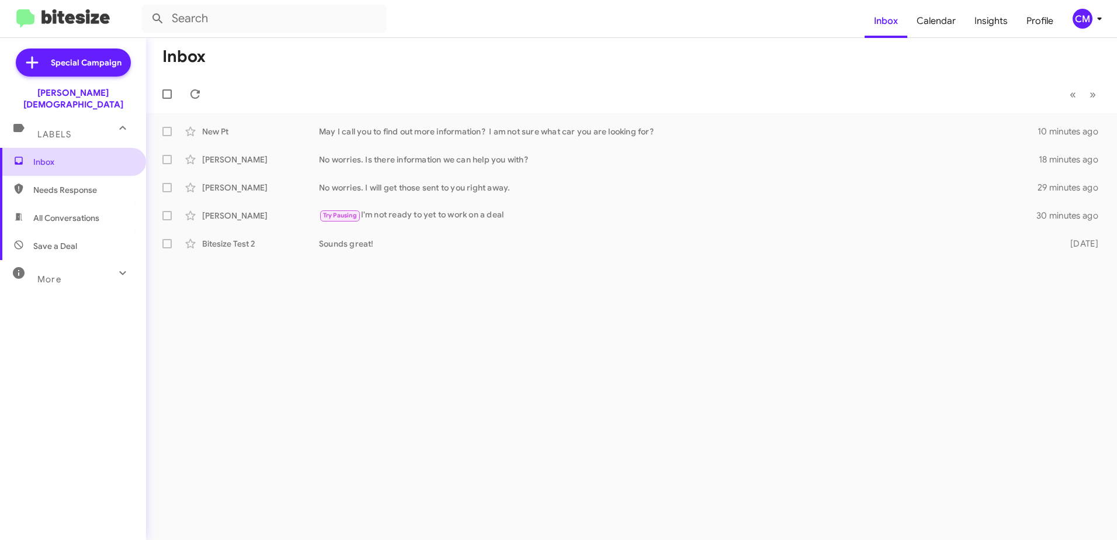
click at [81, 148] on span "Inbox" at bounding box center [73, 162] width 146 height 28
click at [394, 161] on div "No worries. Is there information we can help you with?" at bounding box center [690, 160] width 742 height 12
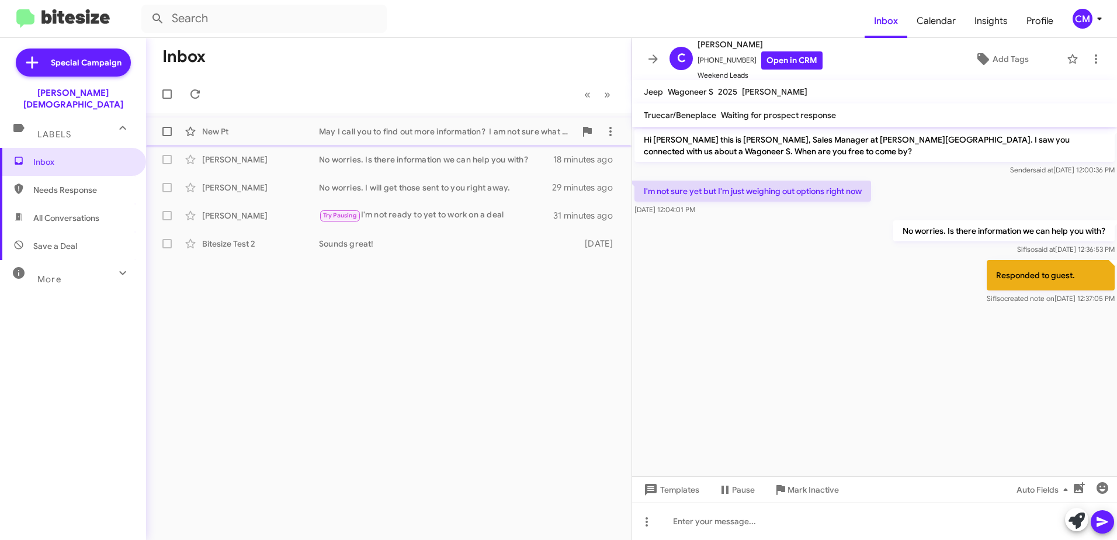
click at [345, 133] on div "May I call you to find out more information? I am not sure what car you are loo…" at bounding box center [447, 132] width 256 height 12
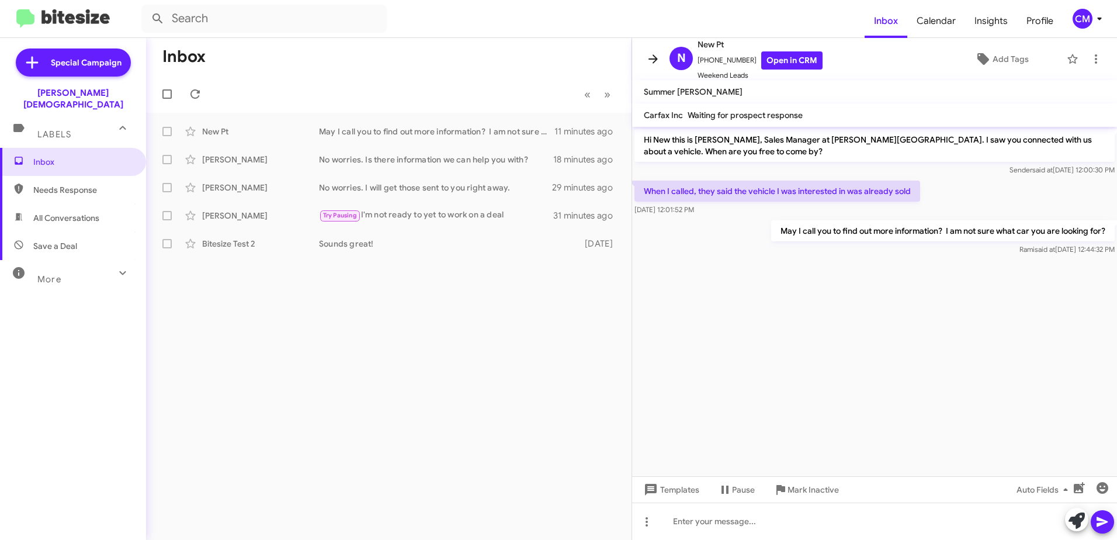
click at [653, 53] on icon at bounding box center [653, 59] width 14 height 14
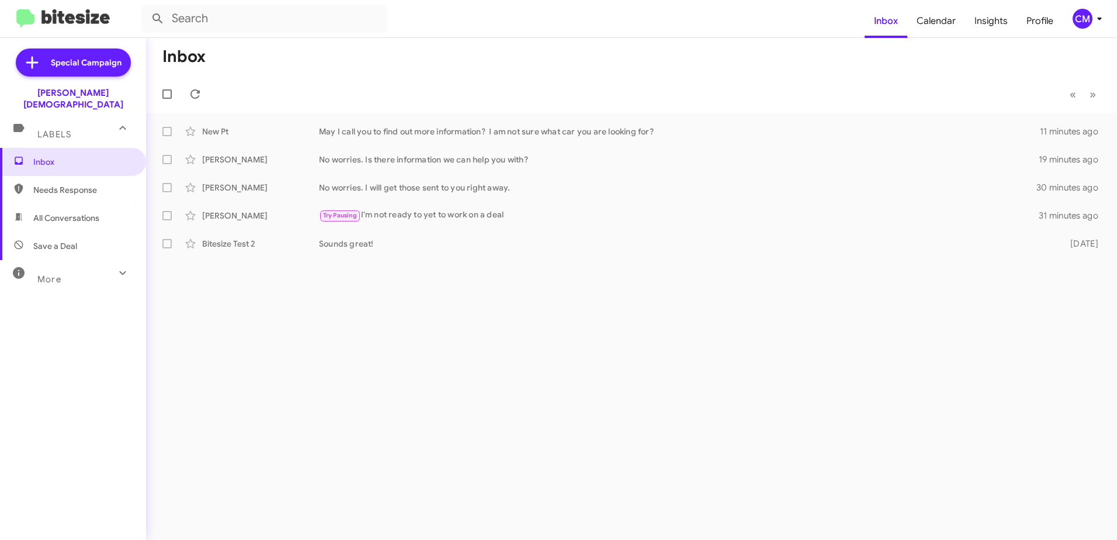
click at [62, 240] on span "Save a Deal" at bounding box center [55, 246] width 44 height 12
type input "in:not-interested"
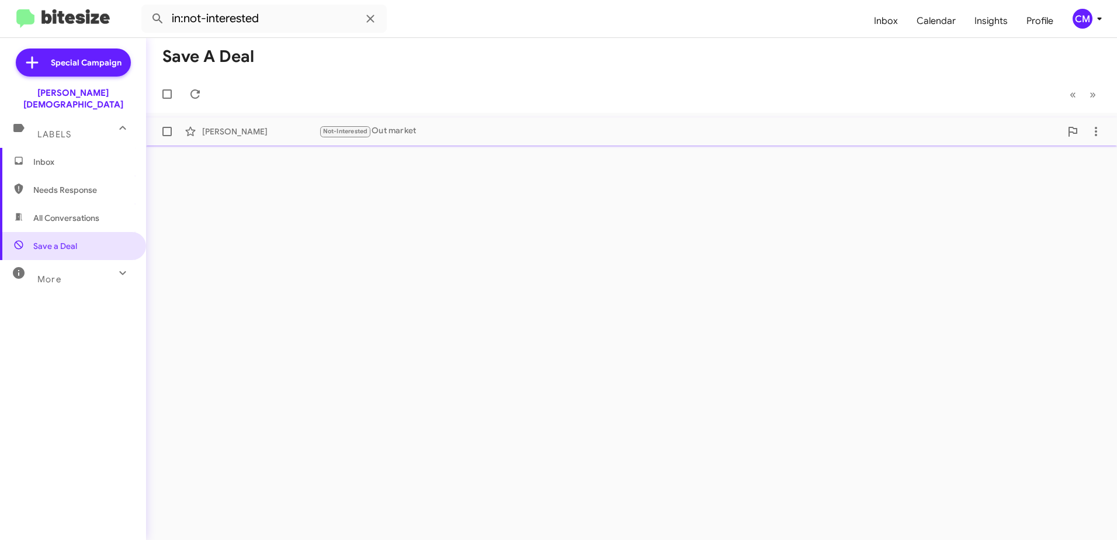
click at [415, 132] on div "Not-Interested Out market" at bounding box center [690, 130] width 742 height 13
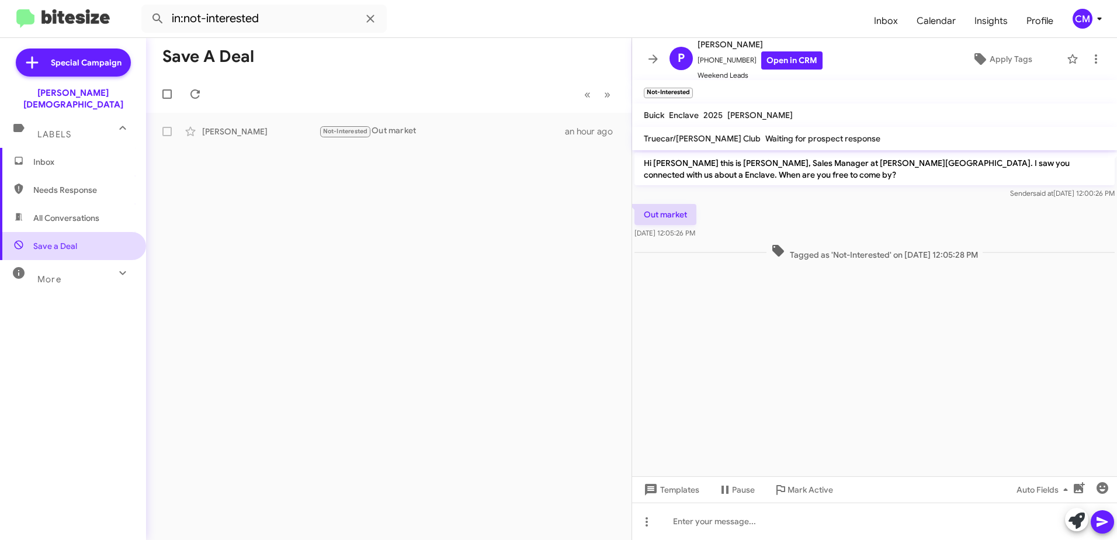
click at [82, 234] on span "Save a Deal" at bounding box center [73, 246] width 146 height 28
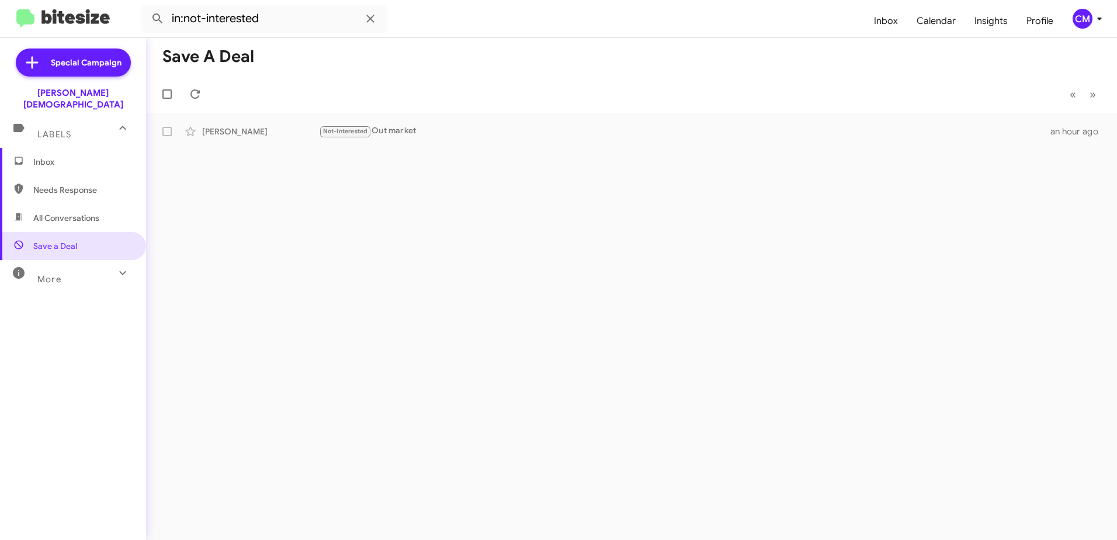
click at [51, 148] on span "Inbox" at bounding box center [73, 162] width 146 height 28
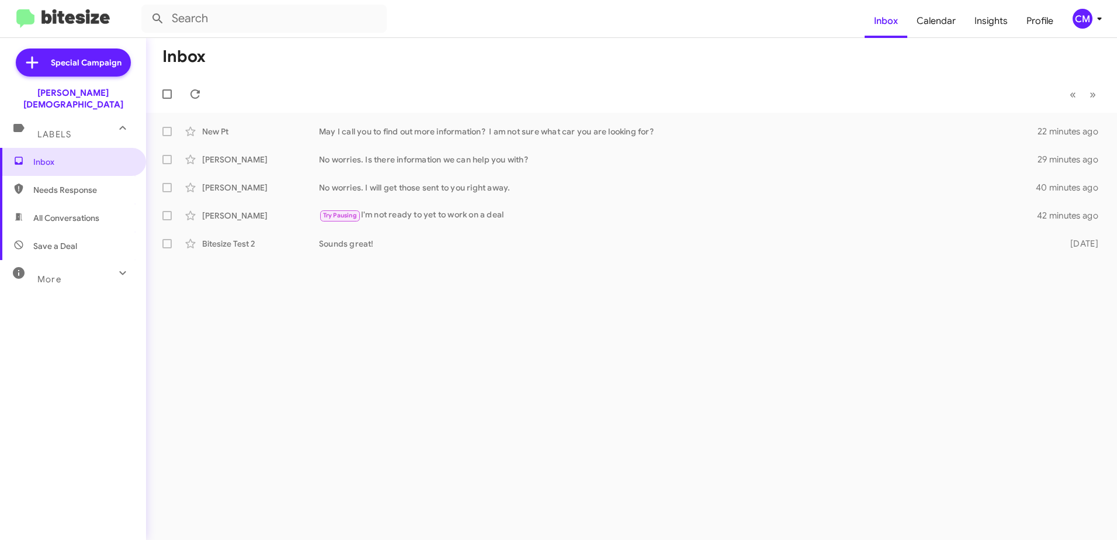
click at [116, 266] on icon at bounding box center [123, 273] width 14 height 14
click at [80, 328] on span "🔥 Hot" at bounding box center [73, 339] width 146 height 28
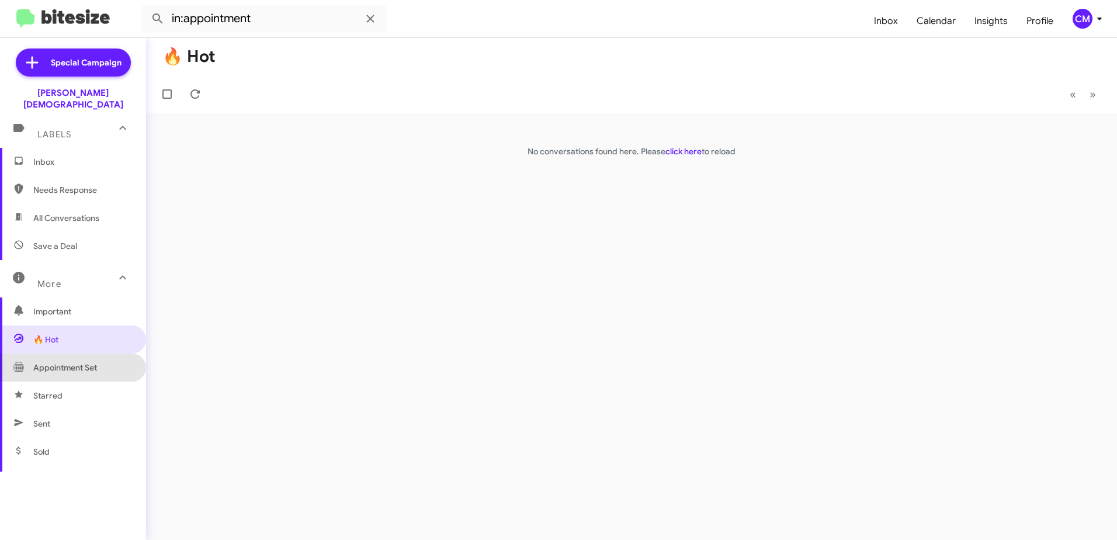
click at [95, 362] on span "Appointment Set" at bounding box center [65, 368] width 64 height 12
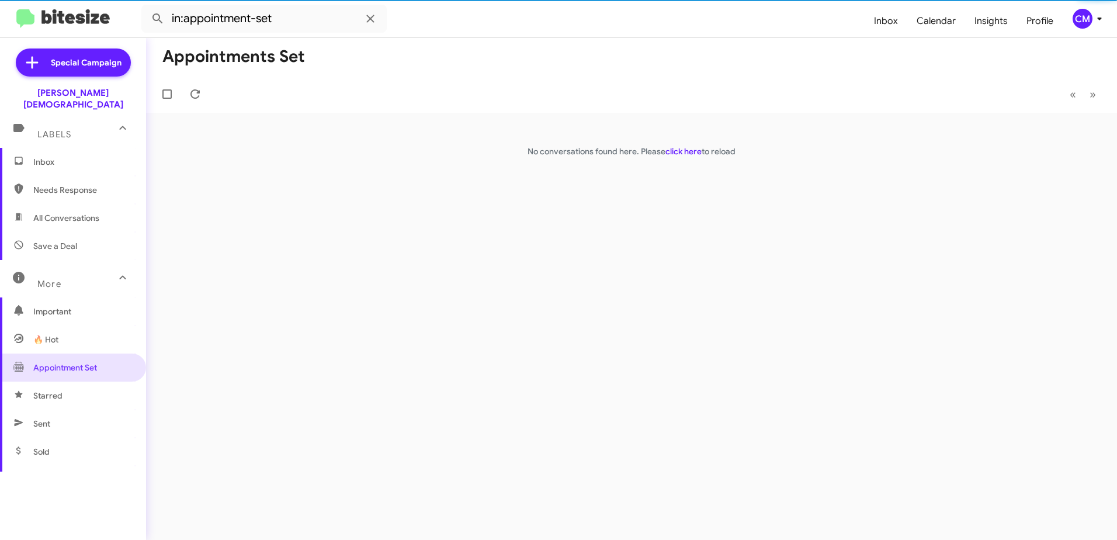
click at [81, 383] on span "Starred" at bounding box center [73, 395] width 146 height 28
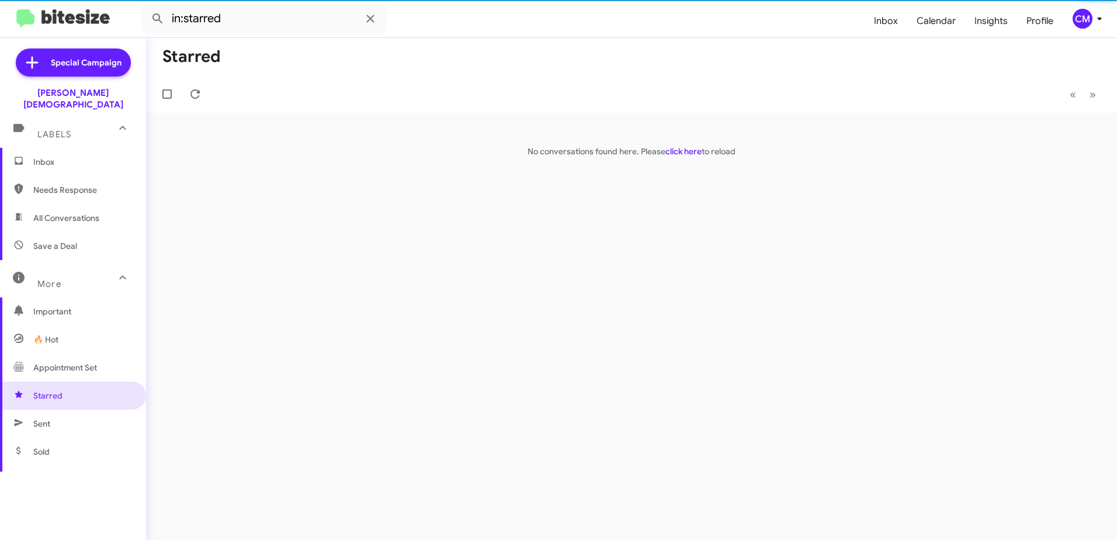
click at [74, 409] on span "Sent" at bounding box center [73, 423] width 146 height 28
type input "in:sent"
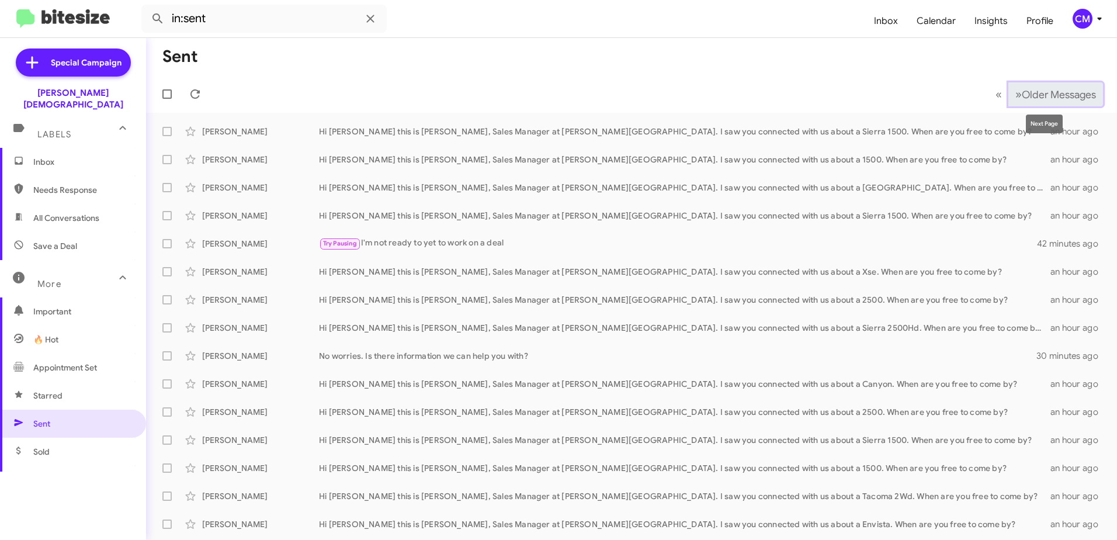
click at [1015, 91] on span "»" at bounding box center [1018, 94] width 6 height 15
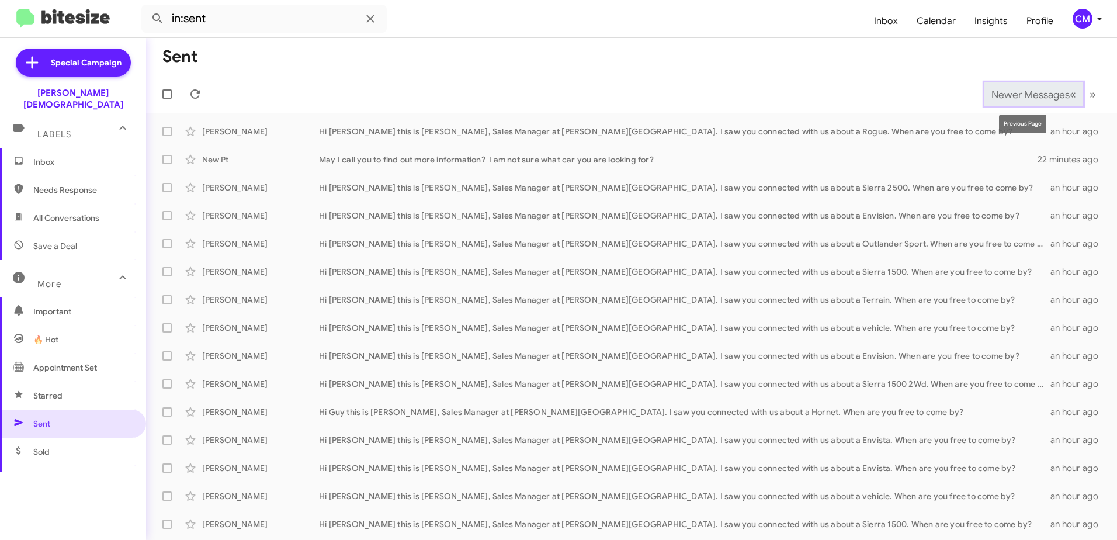
click at [1048, 93] on span "Newer Messages" at bounding box center [1030, 94] width 78 height 13
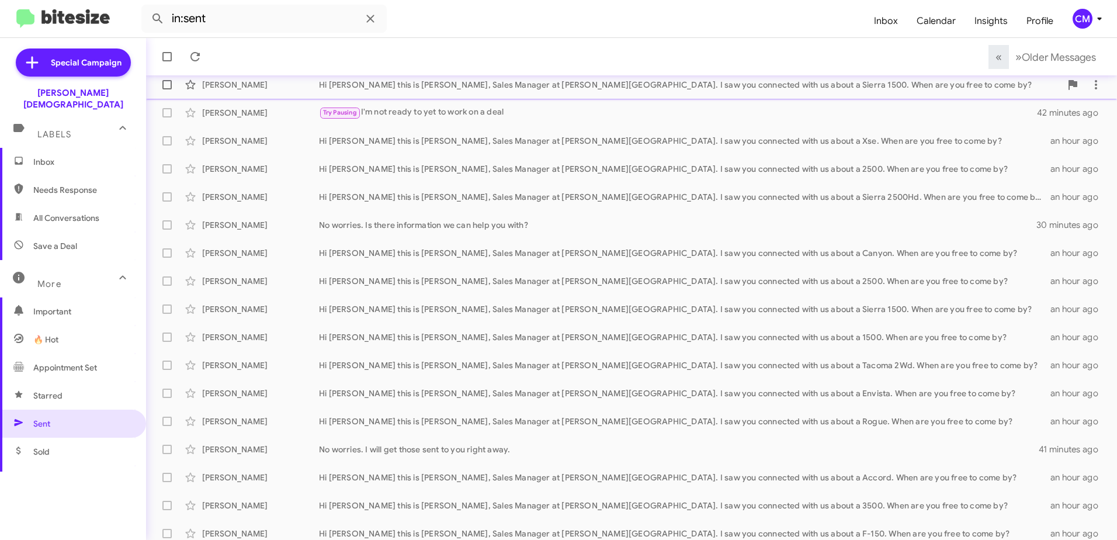
scroll to position [138, 0]
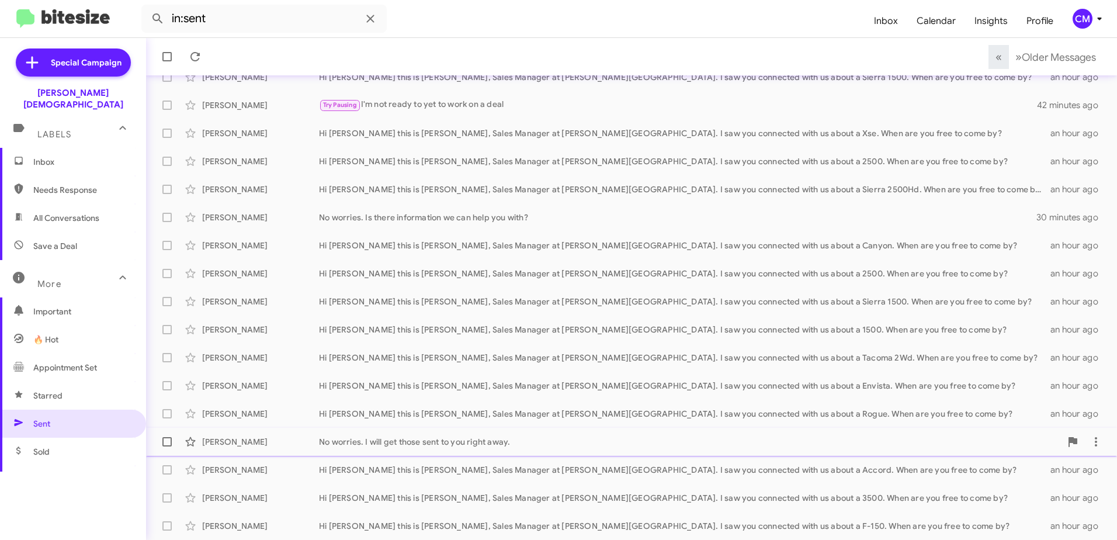
click at [572, 442] on div "No worries. I will get those sent to you right away." at bounding box center [690, 442] width 742 height 12
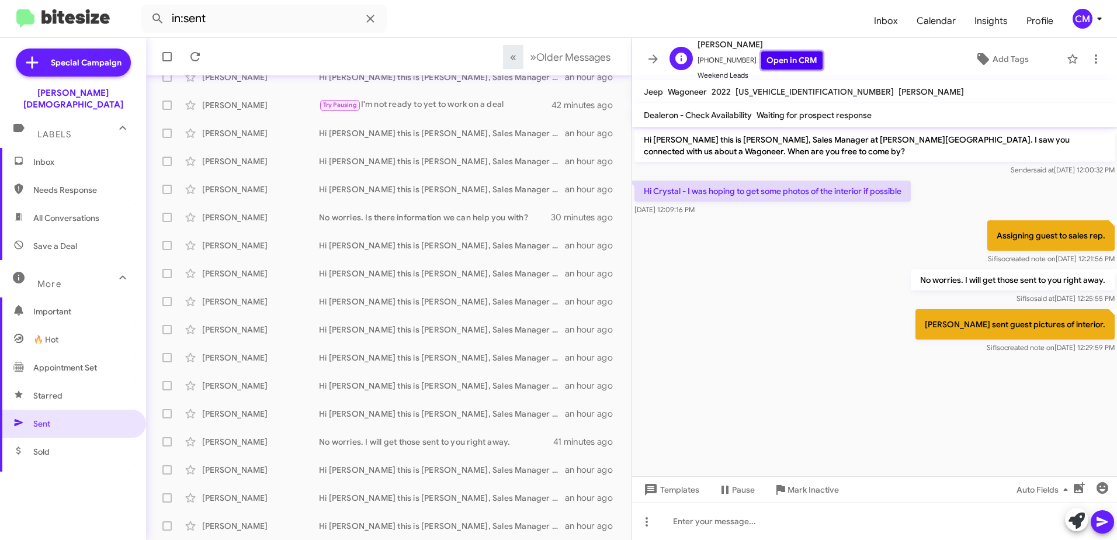
click at [781, 60] on link "Open in CRM" at bounding box center [791, 60] width 61 height 18
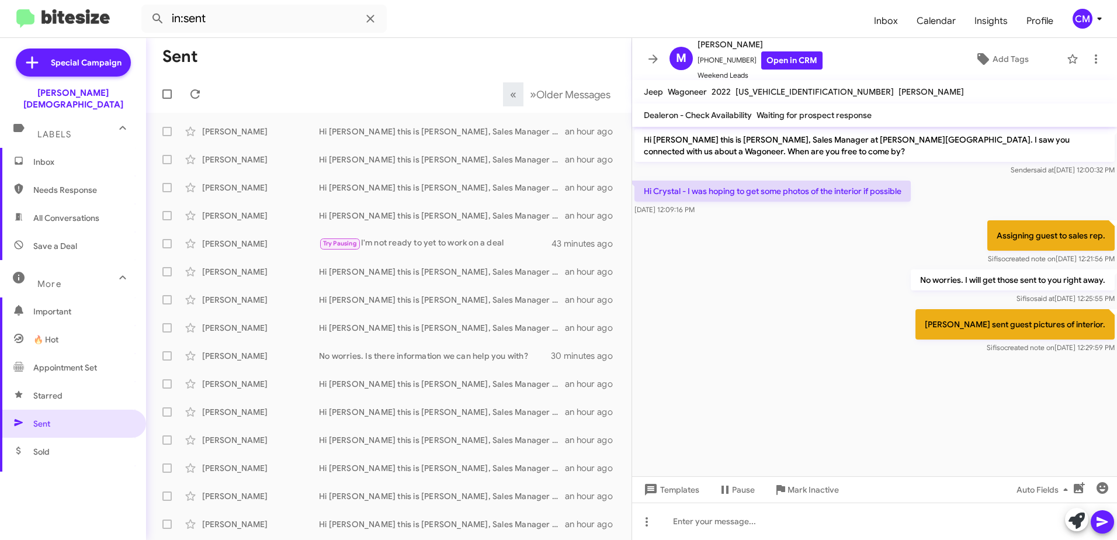
click at [76, 156] on span "Inbox" at bounding box center [82, 162] width 99 height 12
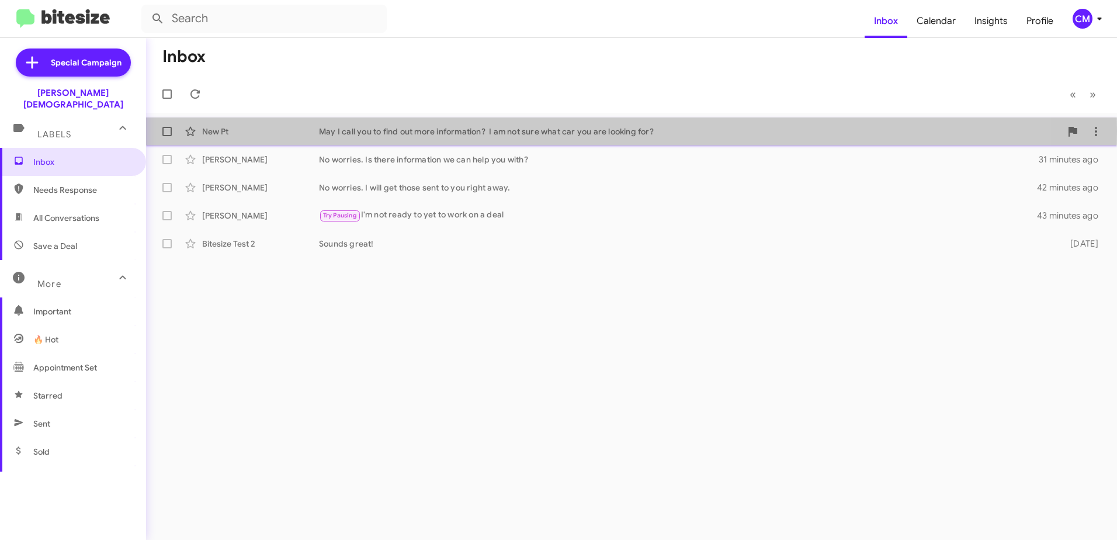
click at [416, 131] on div "May I call you to find out more information? I am not sure what car you are loo…" at bounding box center [690, 132] width 742 height 12
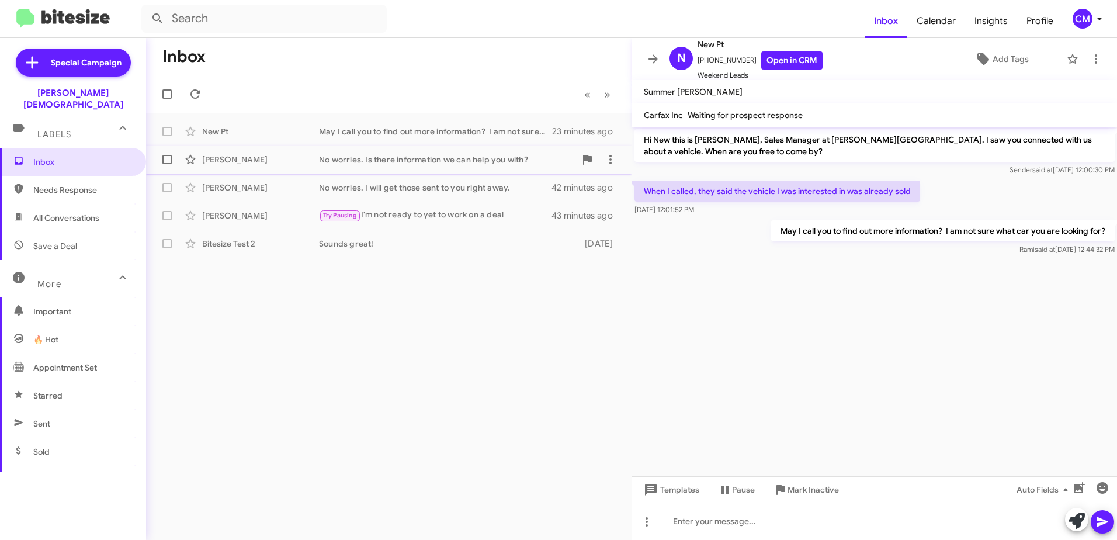
click at [427, 158] on div "No worries. Is there information we can help you with?" at bounding box center [447, 160] width 256 height 12
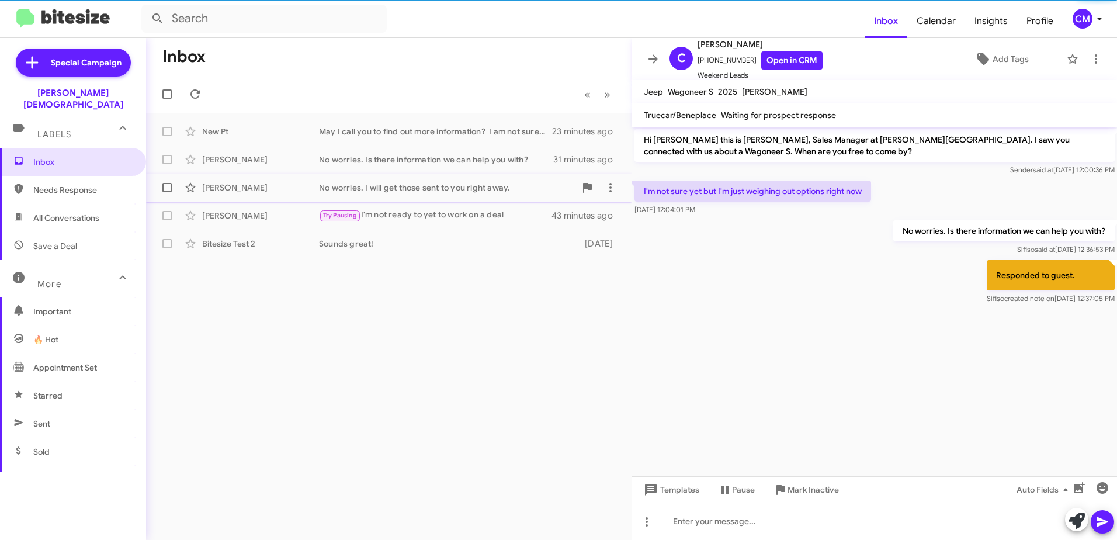
click at [420, 188] on div "No worries. I will get those sent to you right away." at bounding box center [447, 188] width 256 height 12
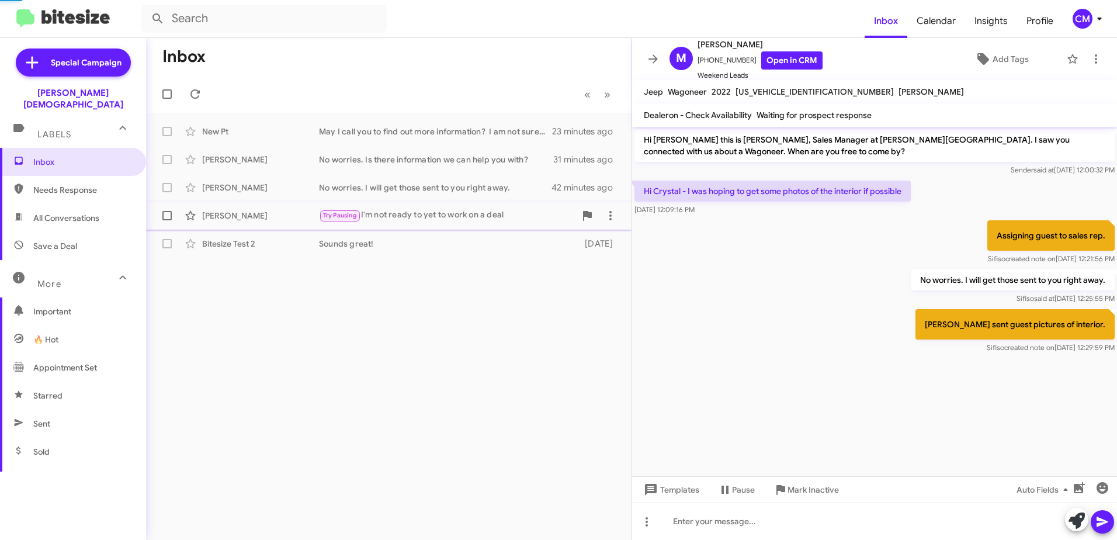
click at [415, 216] on div "Try Pausing I'm not ready to yet to work on a deal" at bounding box center [447, 214] width 256 height 13
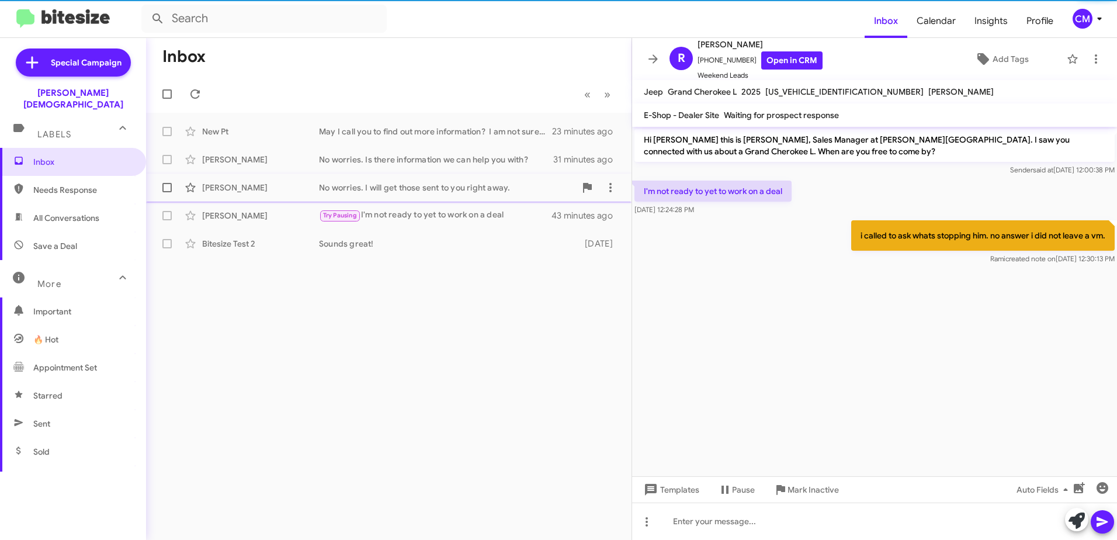
click at [413, 185] on div "No worries. I will get those sent to you right away." at bounding box center [447, 188] width 256 height 12
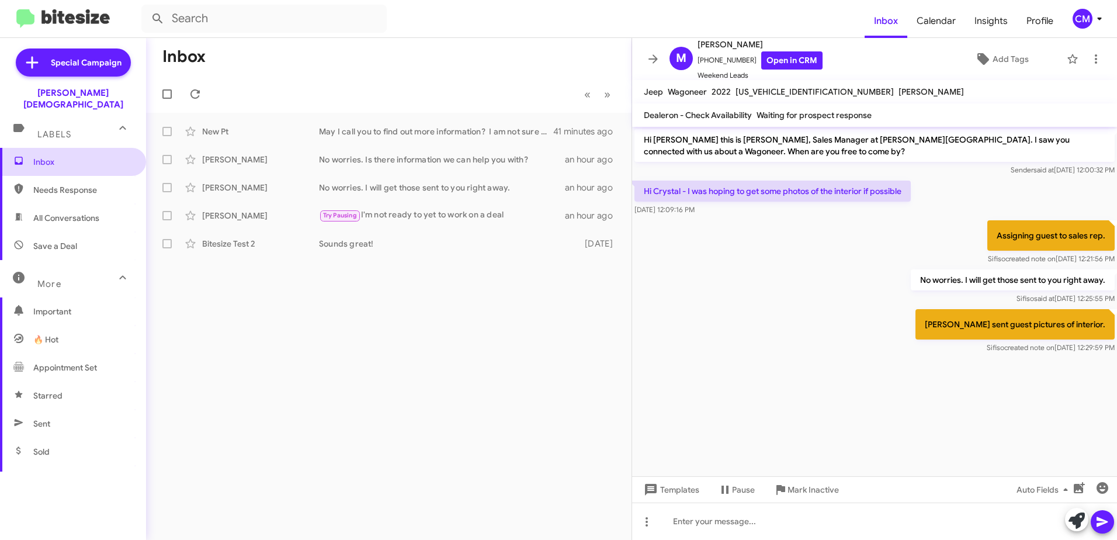
click at [72, 156] on span "Inbox" at bounding box center [82, 162] width 99 height 12
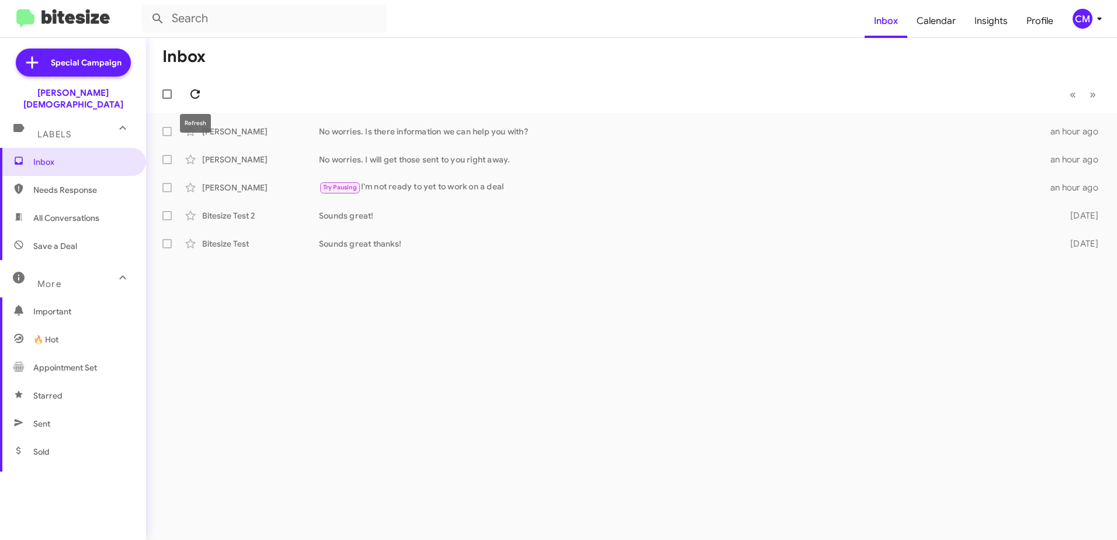
click at [193, 96] on icon at bounding box center [195, 94] width 14 height 14
